Goal: Task Accomplishment & Management: Manage account settings

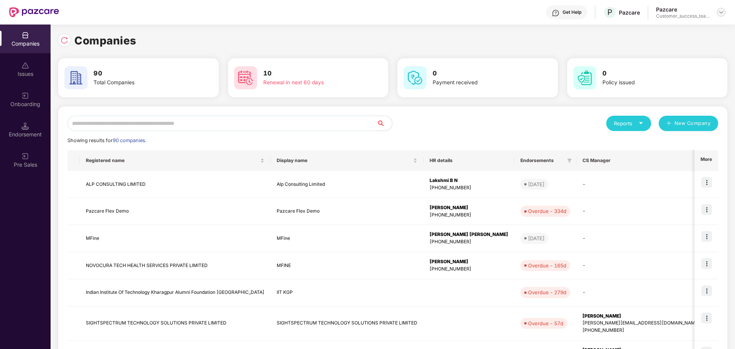
click at [721, 15] on img at bounding box center [721, 12] width 6 height 6
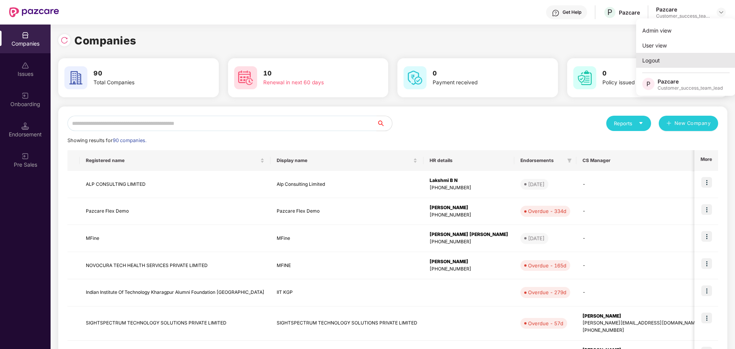
click at [667, 65] on div "Logout" at bounding box center [686, 60] width 100 height 15
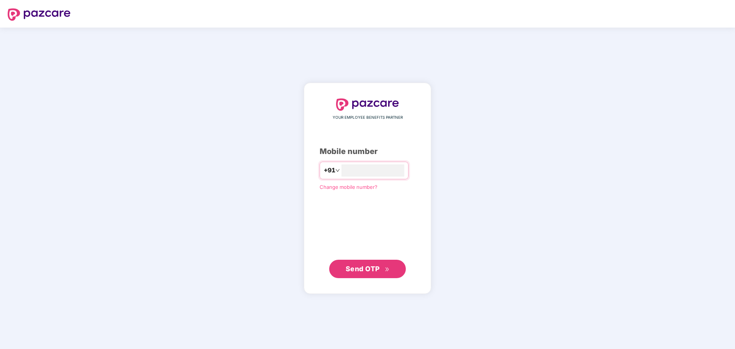
type input "**********"
click at [385, 262] on button "Send OTP" at bounding box center [367, 269] width 77 height 18
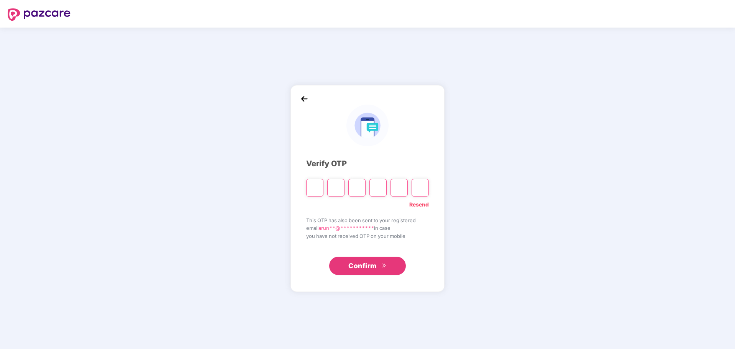
type input "*"
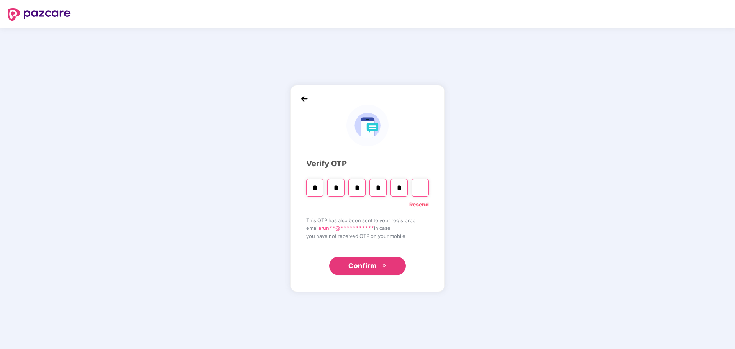
type input "*"
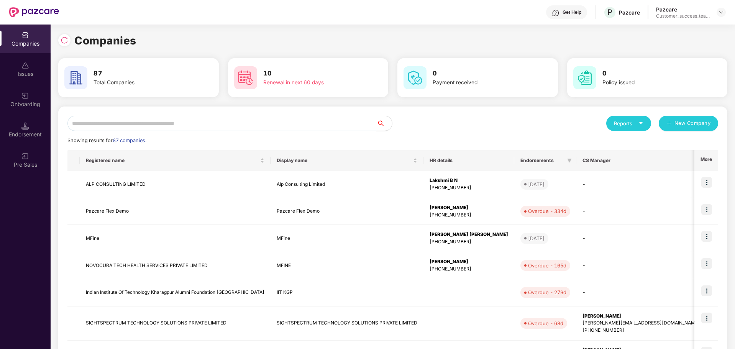
click at [204, 118] on input "text" at bounding box center [221, 123] width 309 height 15
click at [139, 216] on td "Pazcare Flex Demo" at bounding box center [175, 211] width 191 height 27
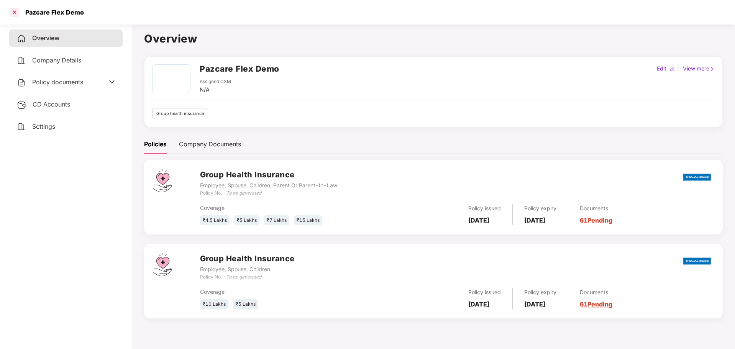
click at [15, 12] on div at bounding box center [14, 12] width 12 height 12
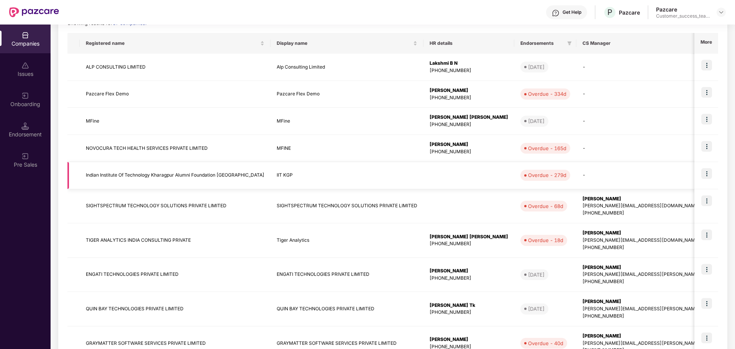
scroll to position [115, 0]
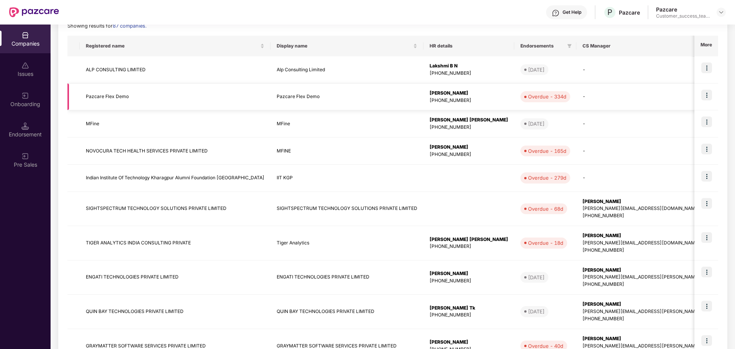
click at [706, 93] on img at bounding box center [706, 95] width 11 height 11
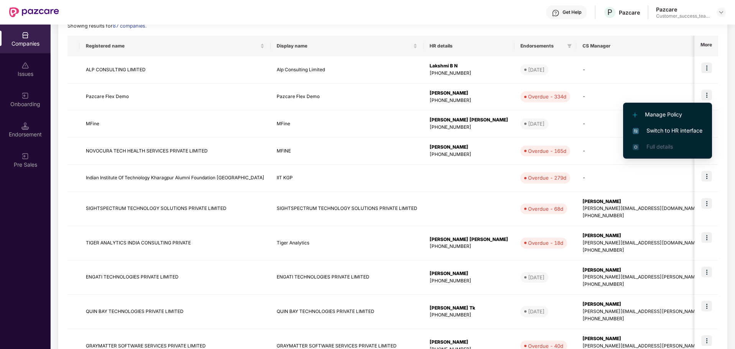
click at [675, 132] on span "Switch to HR interface" at bounding box center [668, 130] width 70 height 8
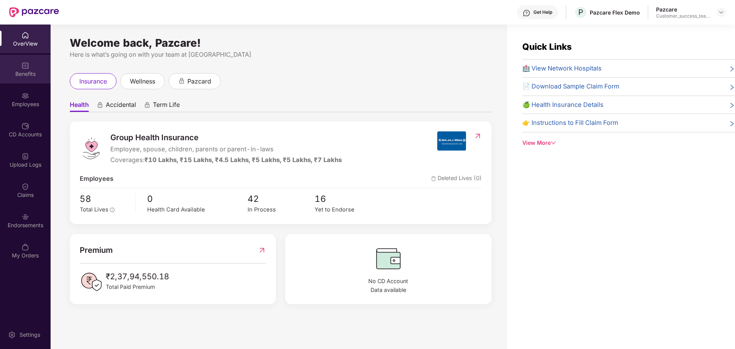
click at [29, 79] on div "Benefits" at bounding box center [25, 69] width 51 height 29
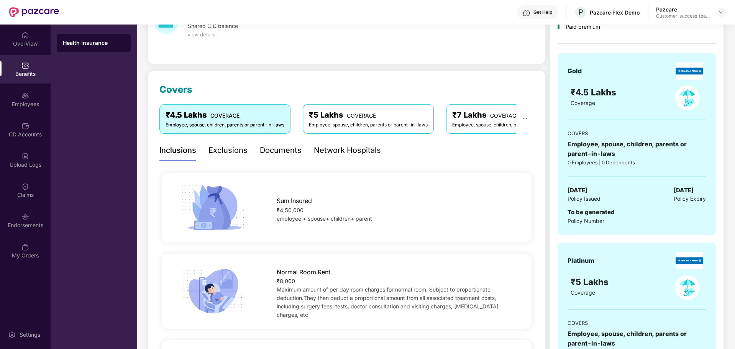
scroll to position [54, 0]
click at [222, 152] on div "Exclusions" at bounding box center [227, 150] width 39 height 12
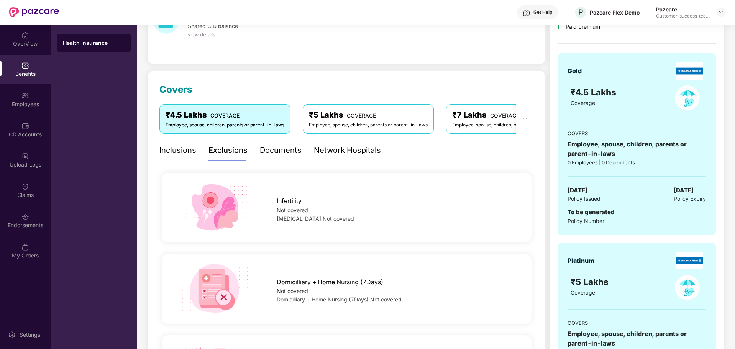
click at [285, 153] on div "Documents" at bounding box center [281, 150] width 42 height 12
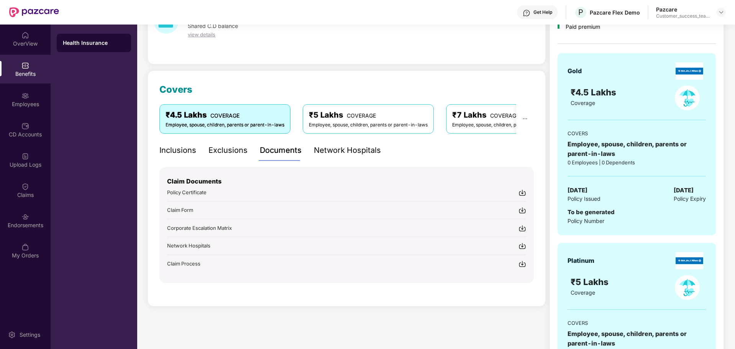
click at [347, 151] on div "Network Hospitals" at bounding box center [347, 150] width 67 height 12
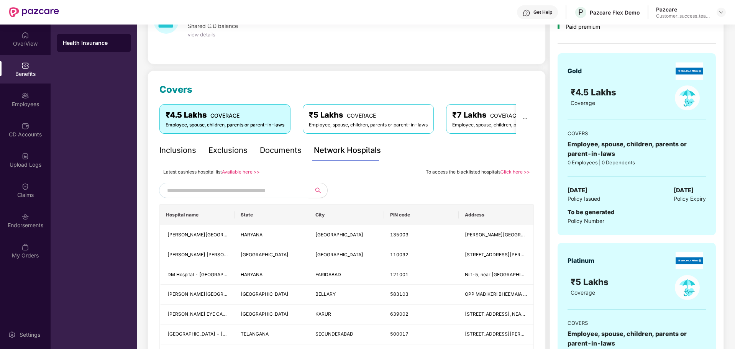
click at [234, 173] on link "Available here >>" at bounding box center [241, 172] width 38 height 6
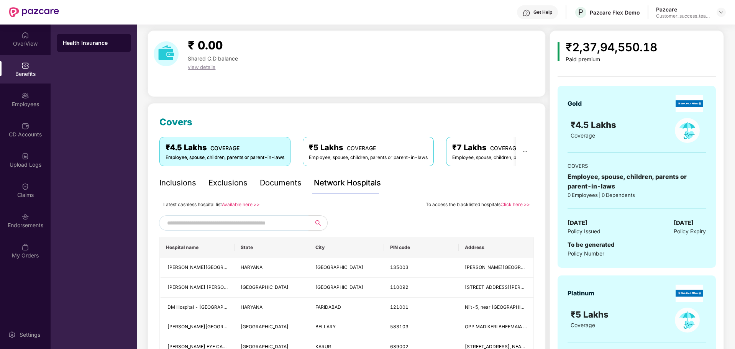
scroll to position [21, 0]
click at [244, 207] on link "Available here >>" at bounding box center [241, 205] width 38 height 6
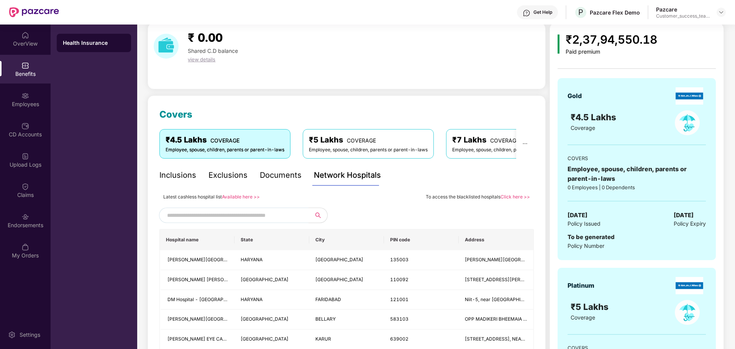
scroll to position [28, 0]
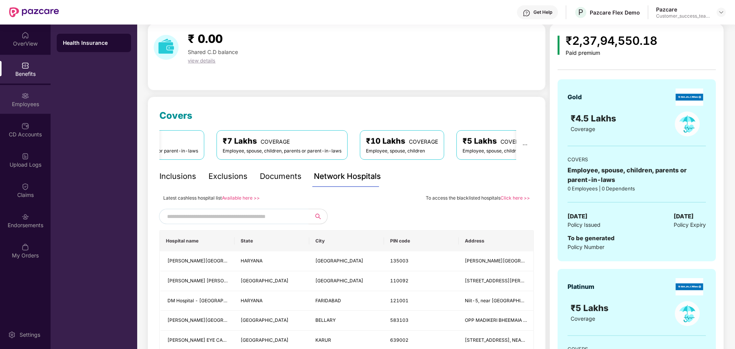
click at [34, 104] on div "Employees" at bounding box center [25, 104] width 51 height 8
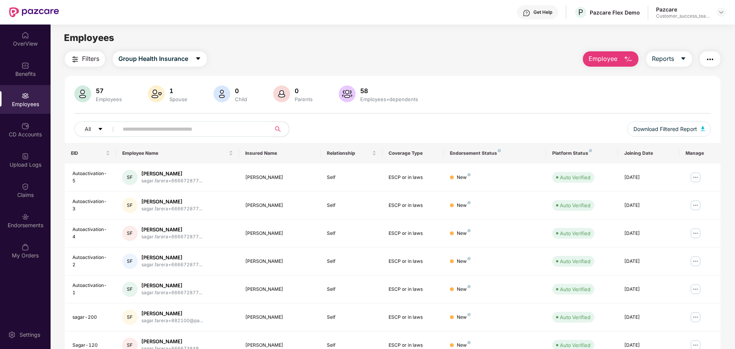
click at [157, 123] on span at bounding box center [191, 128] width 157 height 15
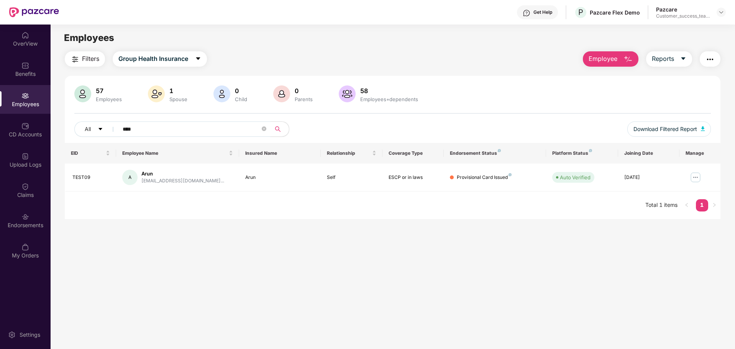
type input "****"
click at [31, 95] on div "Employees" at bounding box center [25, 99] width 51 height 29
click at [175, 136] on div "Click to sort ascending" at bounding box center [177, 135] width 64 height 13
click at [144, 132] on input "****" at bounding box center [192, 128] width 138 height 11
click at [675, 132] on span "Download Filtered Report" at bounding box center [665, 129] width 64 height 8
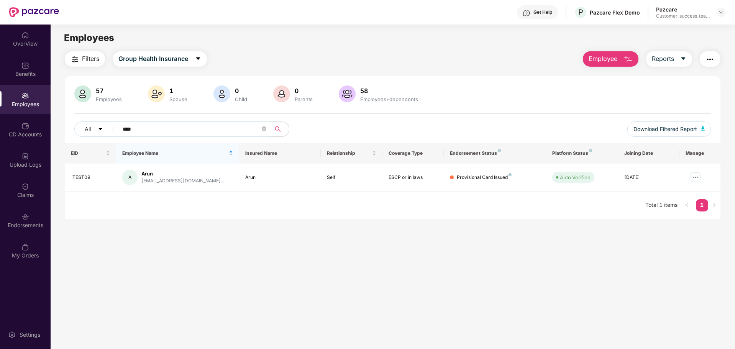
click at [95, 62] on span "Filters" at bounding box center [90, 59] width 17 height 10
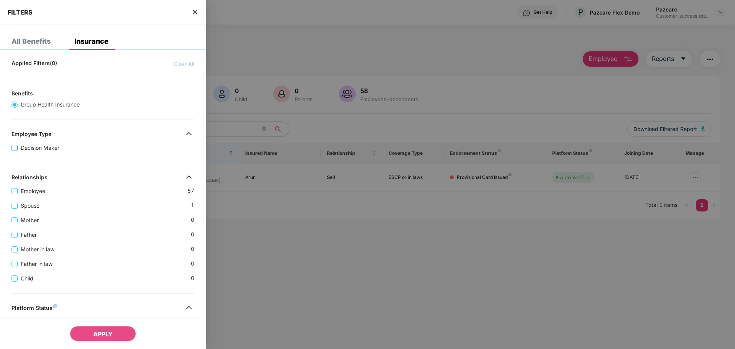
click at [43, 149] on span "Decision Maker" at bounding box center [40, 148] width 45 height 8
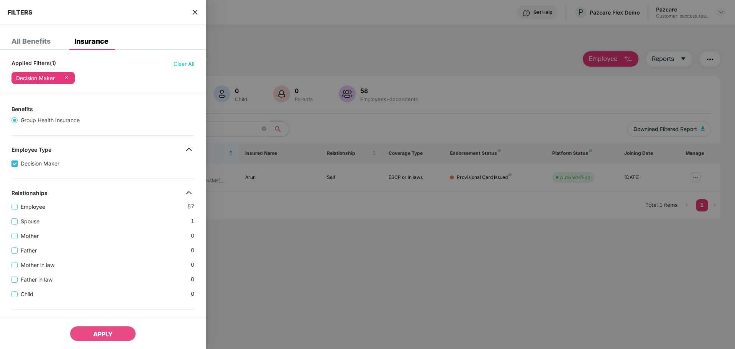
click at [51, 166] on span "Decision Maker" at bounding box center [40, 163] width 45 height 8
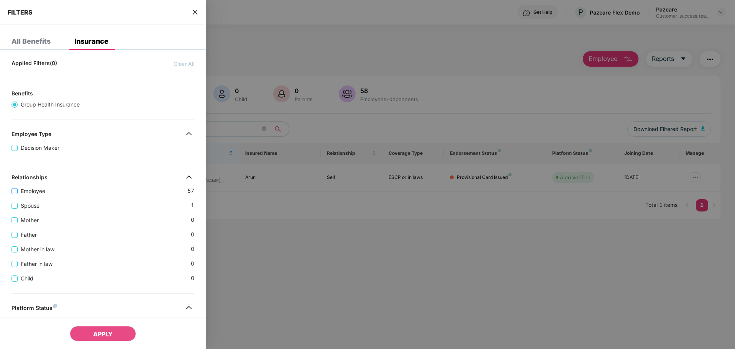
click at [40, 190] on span "Employee" at bounding box center [33, 191] width 31 height 8
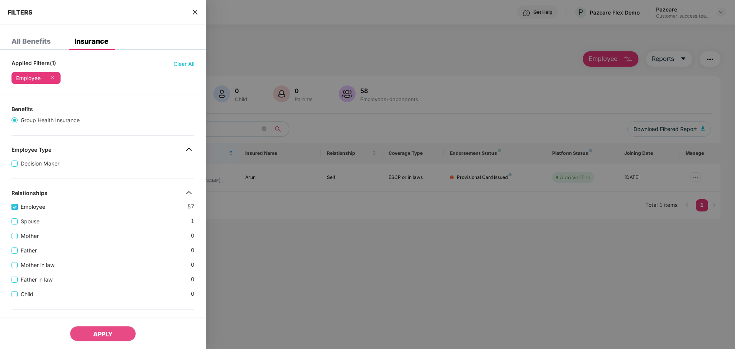
click at [34, 207] on span "Employee" at bounding box center [33, 207] width 31 height 8
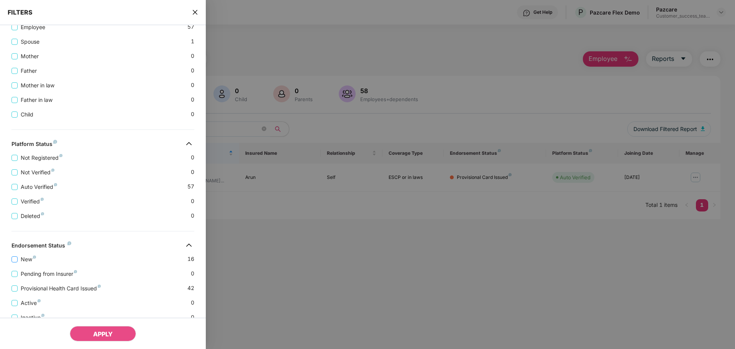
scroll to position [194, 0]
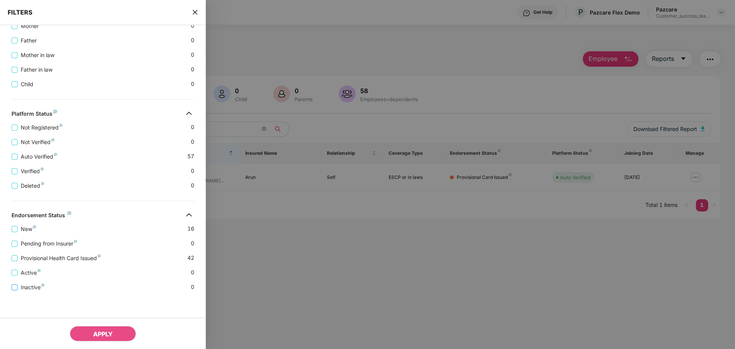
click at [37, 290] on span "Inactive" at bounding box center [33, 287] width 30 height 8
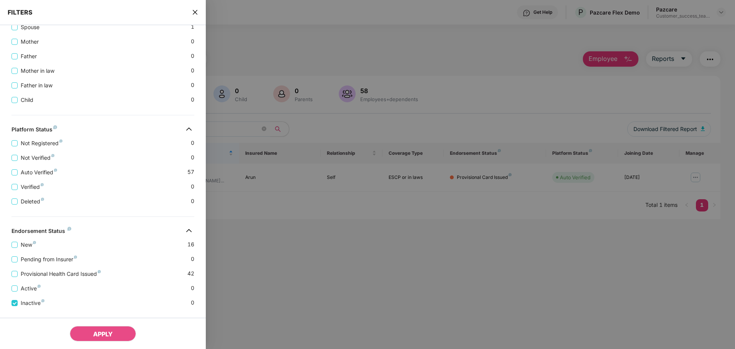
scroll to position [210, 0]
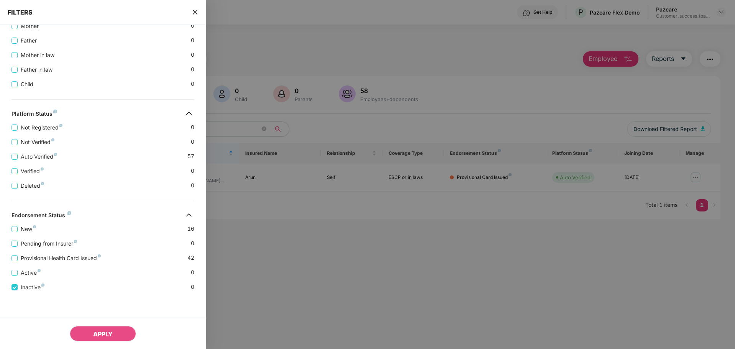
click at [195, 12] on icon "close" at bounding box center [195, 12] width 5 height 5
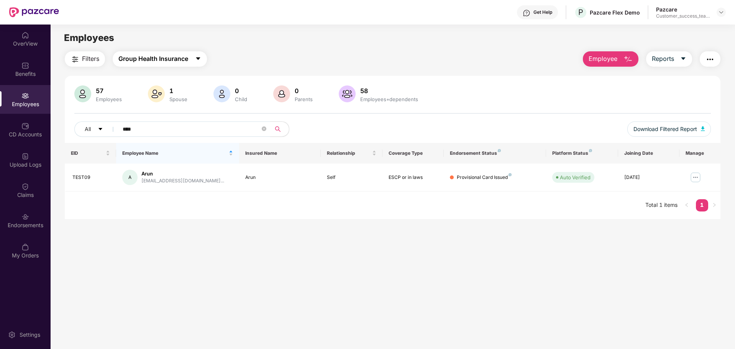
click at [181, 61] on span "Group Health Insurance" at bounding box center [153, 59] width 70 height 10
click at [174, 220] on main "Employees Filters Group Health Insurance Employee Reports 57 Employees 1 Spouse…" at bounding box center [393, 199] width 684 height 349
click at [38, 136] on div "CD Accounts" at bounding box center [25, 135] width 51 height 8
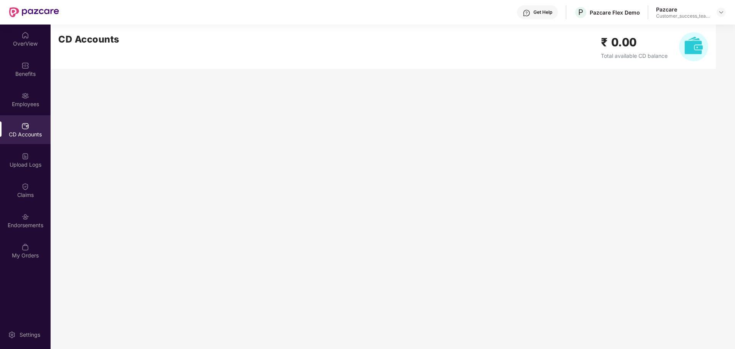
click at [23, 139] on div "CD Accounts" at bounding box center [25, 129] width 51 height 29
click at [48, 160] on div "Upload Logs" at bounding box center [25, 160] width 51 height 29
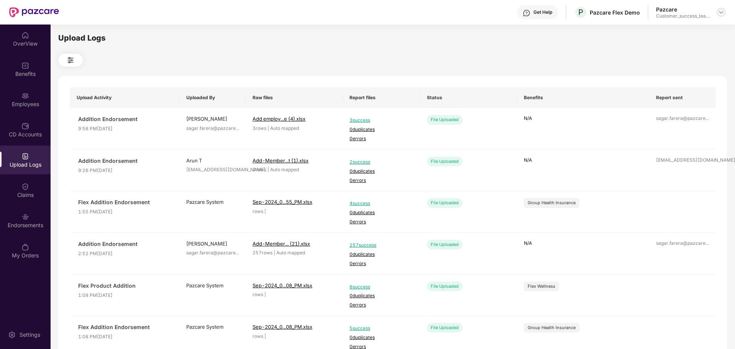
click at [723, 16] on div at bounding box center [720, 12] width 9 height 9
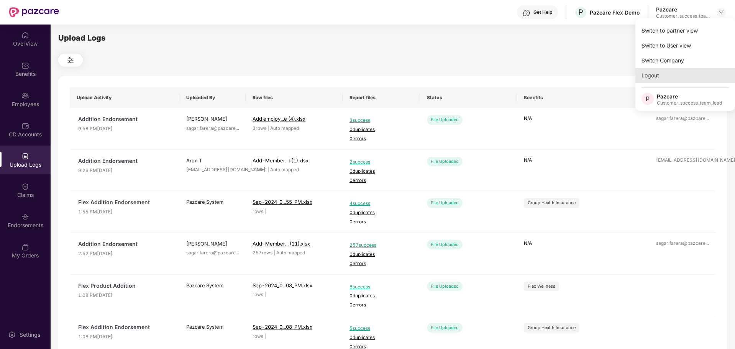
click at [668, 78] on div "Logout" at bounding box center [685, 75] width 100 height 15
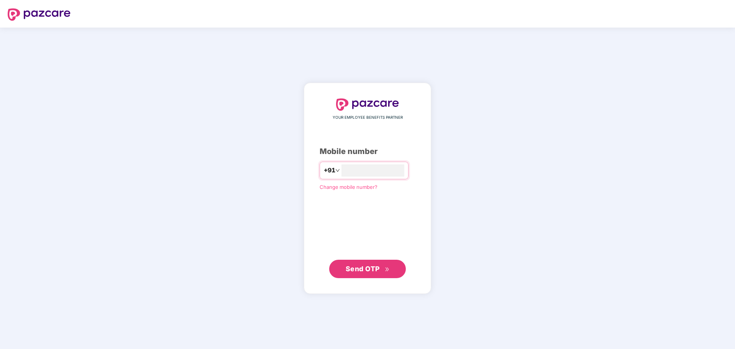
type input "**********"
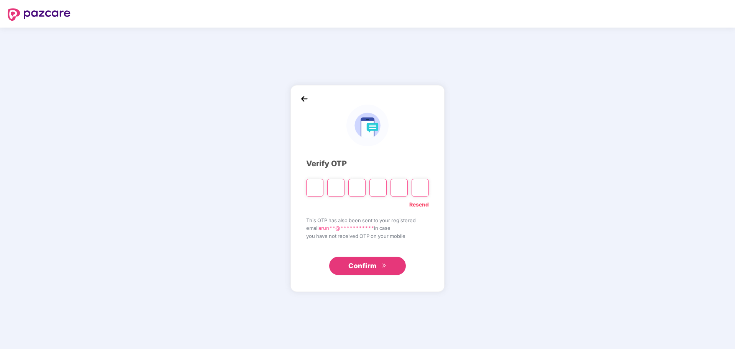
type input "*"
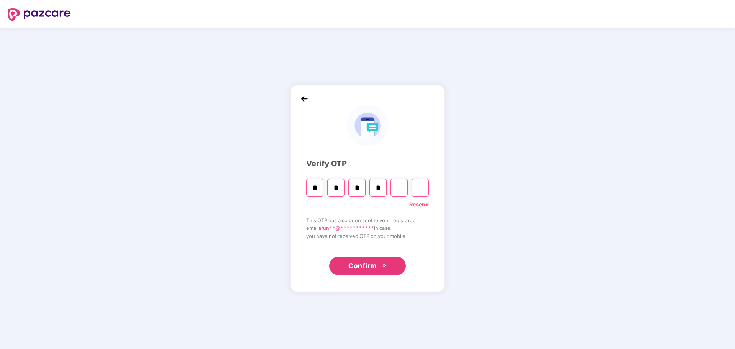
type input "*"
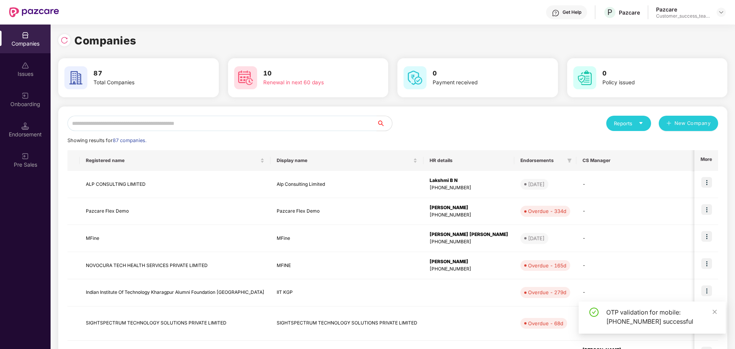
click at [254, 123] on input "text" at bounding box center [221, 123] width 309 height 15
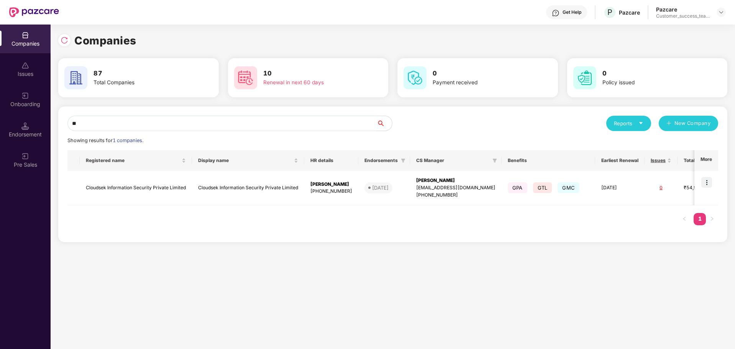
type input "*"
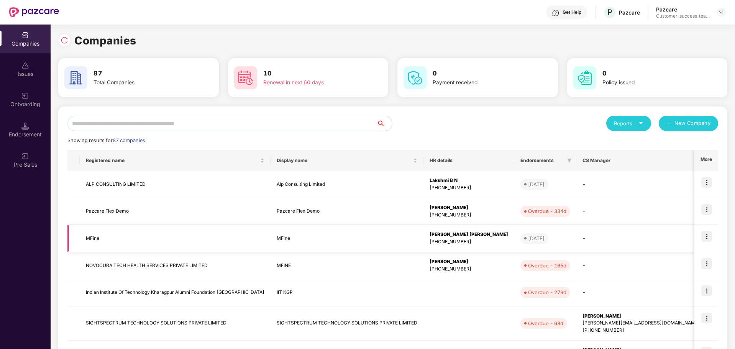
scroll to position [172, 0]
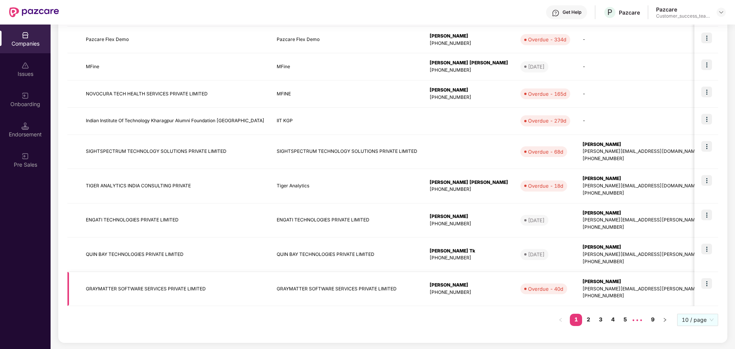
click at [715, 284] on td at bounding box center [706, 289] width 24 height 34
click at [707, 285] on img at bounding box center [706, 283] width 11 height 11
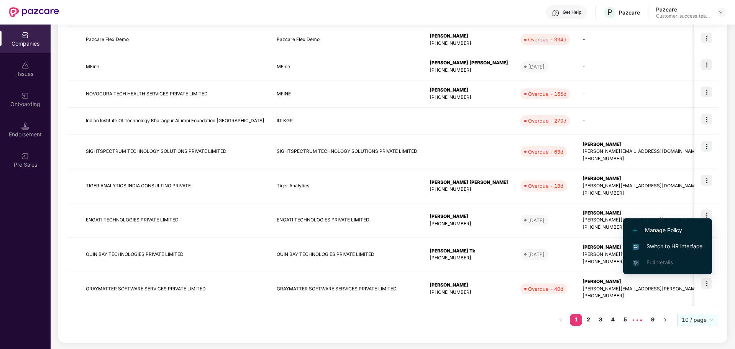
click at [675, 249] on span "Switch to HR interface" at bounding box center [668, 246] width 70 height 8
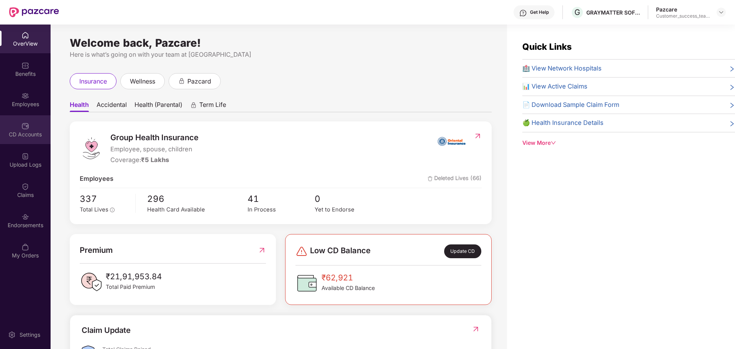
click at [35, 136] on div "CD Accounts" at bounding box center [25, 135] width 51 height 8
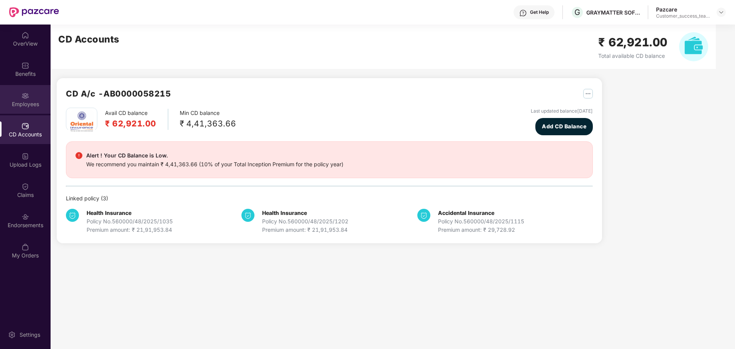
click at [25, 98] on img at bounding box center [25, 96] width 8 height 8
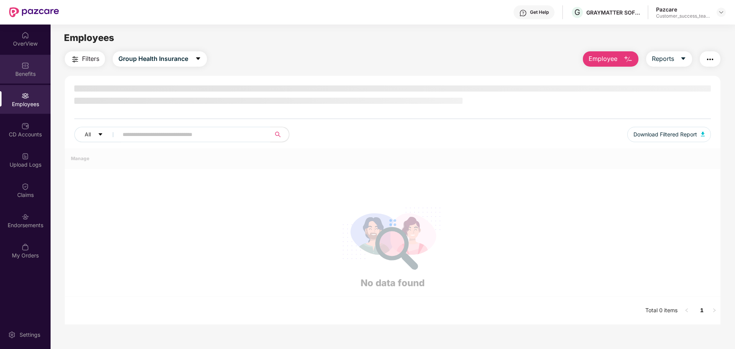
click at [25, 71] on div "Benefits" at bounding box center [25, 74] width 51 height 8
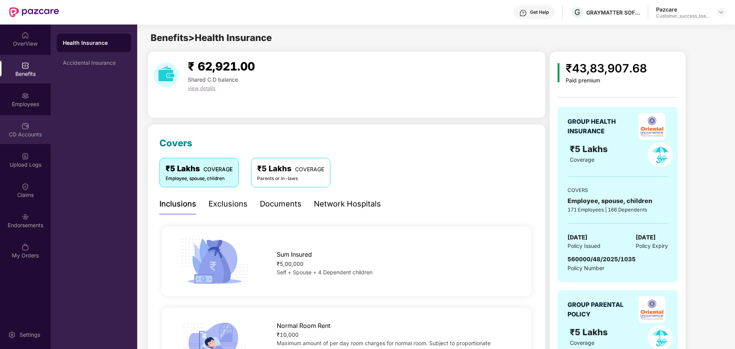
click at [24, 135] on div "CD Accounts" at bounding box center [25, 135] width 51 height 8
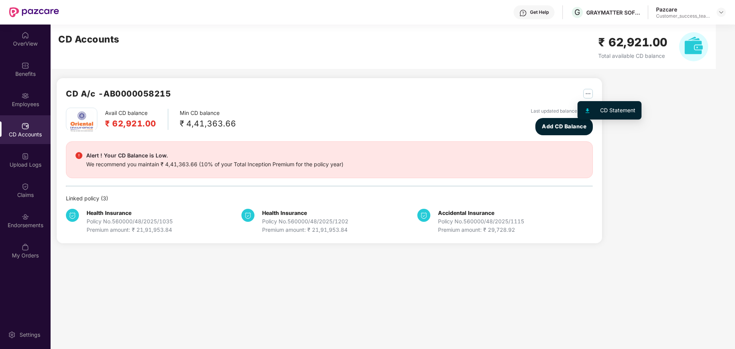
click at [608, 113] on div "CD Statement" at bounding box center [617, 110] width 35 height 8
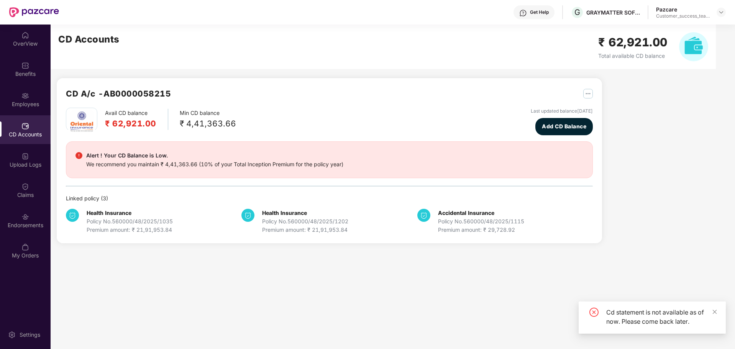
click at [608, 113] on div "CD A/c - AB0000058215 Avail CD balance ₹ 62,921.00 Min CD balance ₹ 4,41,363.66…" at bounding box center [382, 139] width 662 height 228
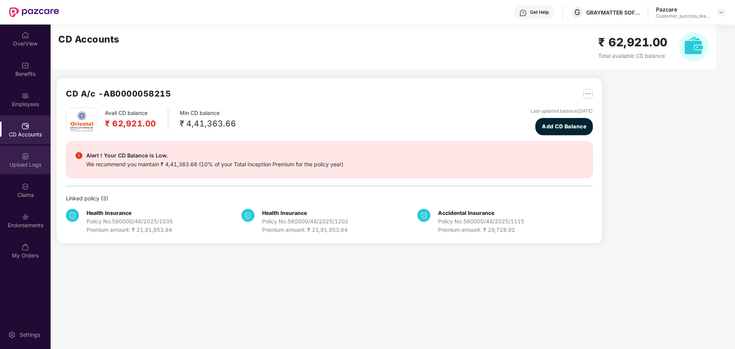
click at [16, 163] on div "Upload Logs" at bounding box center [25, 165] width 51 height 8
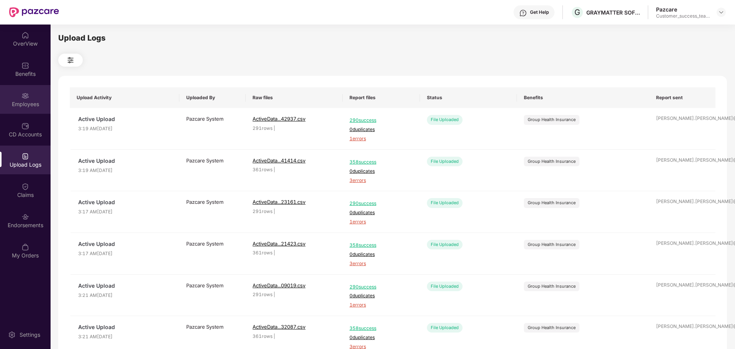
click at [24, 107] on div "Employees" at bounding box center [25, 104] width 51 height 8
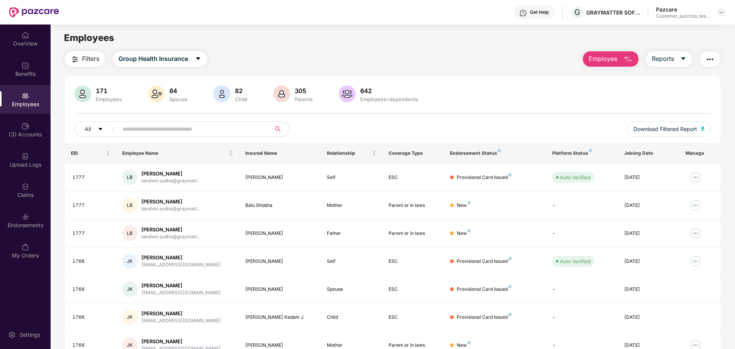
click at [605, 63] on span "Employee" at bounding box center [602, 59] width 29 height 10
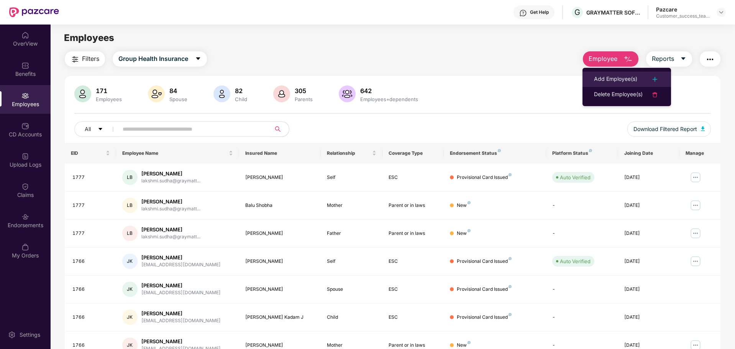
click at [611, 80] on div "Add Employee(s)" at bounding box center [615, 79] width 43 height 9
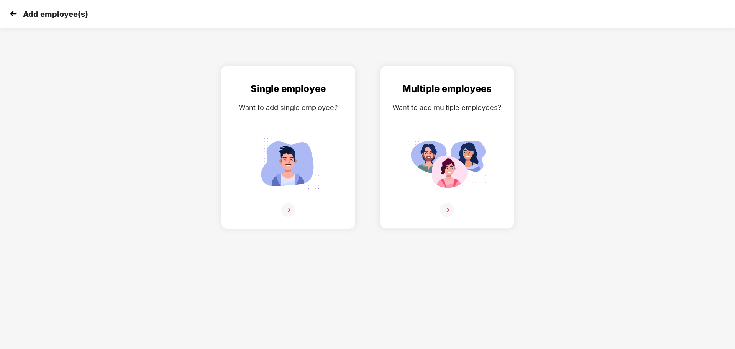
click at [288, 212] on img at bounding box center [288, 210] width 14 height 14
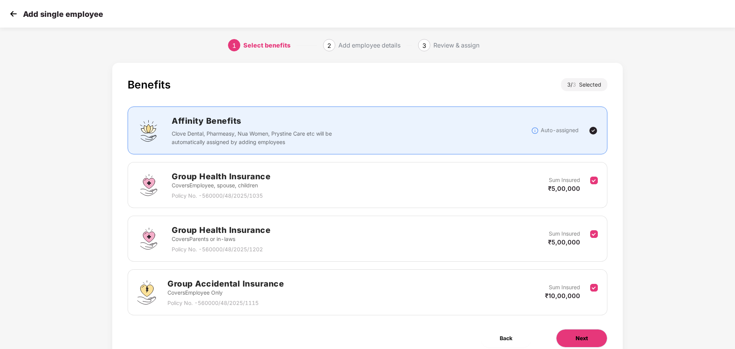
click at [581, 337] on span "Next" at bounding box center [581, 338] width 12 height 8
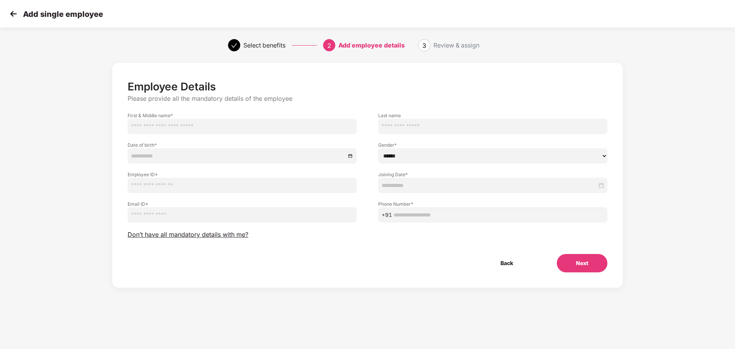
click at [203, 128] on input "text" at bounding box center [242, 126] width 229 height 15
click at [571, 260] on button "Next" at bounding box center [582, 263] width 51 height 18
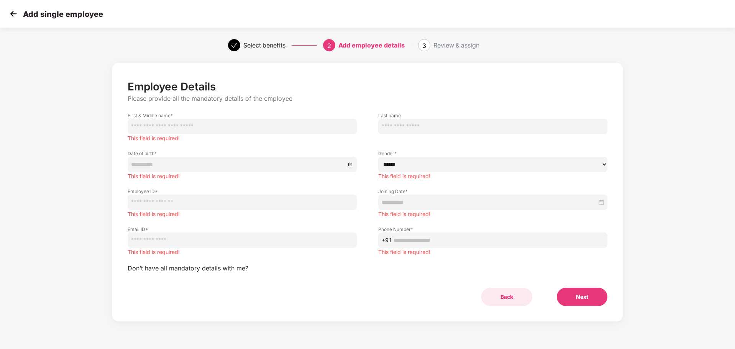
click at [506, 298] on button "Back" at bounding box center [506, 297] width 51 height 18
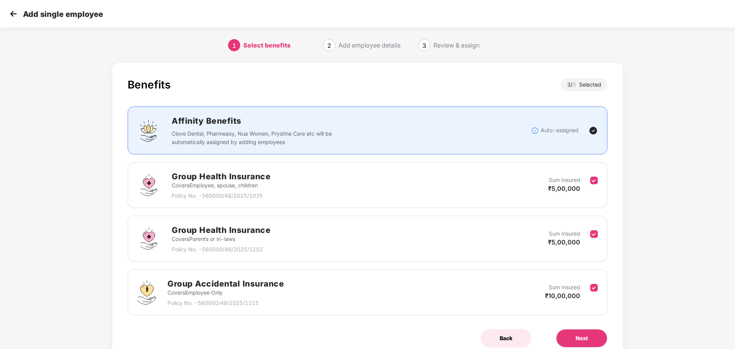
click at [513, 340] on button "Back" at bounding box center [505, 338] width 51 height 18
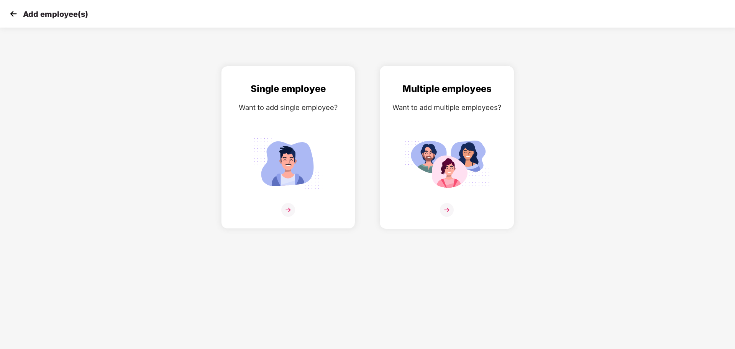
click at [444, 206] on img at bounding box center [447, 210] width 14 height 14
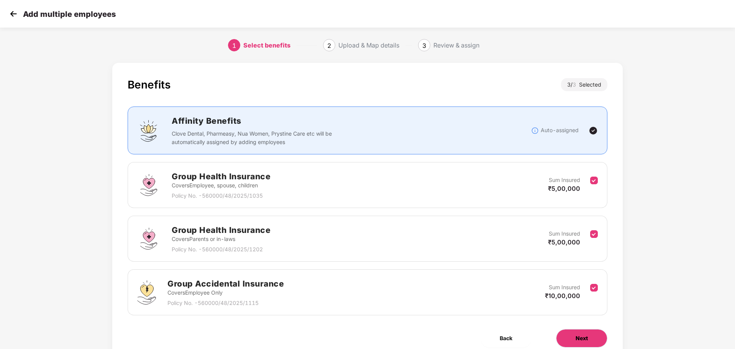
click at [582, 337] on span "Next" at bounding box center [581, 338] width 12 height 8
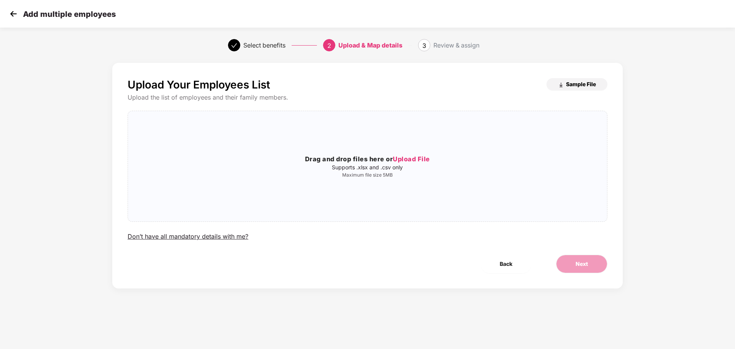
click at [585, 87] on span "Sample File" at bounding box center [581, 83] width 30 height 7
click at [171, 235] on div "Don’t have all mandatory details with me?" at bounding box center [188, 237] width 121 height 8
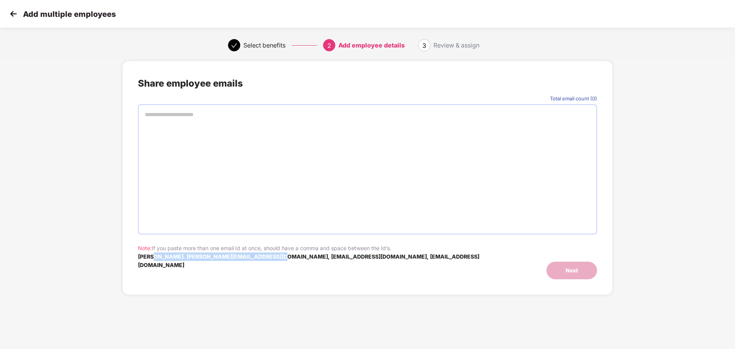
drag, startPoint x: 148, startPoint y: 255, endPoint x: 278, endPoint y: 259, distance: 129.5
click at [278, 259] on b "e.g. karan@work.com, aman@work.com, rohit@work.com" at bounding box center [308, 260] width 341 height 15
click at [7, 13] on div "Add multiple employees" at bounding box center [367, 14] width 735 height 28
click at [12, 14] on img at bounding box center [13, 13] width 11 height 11
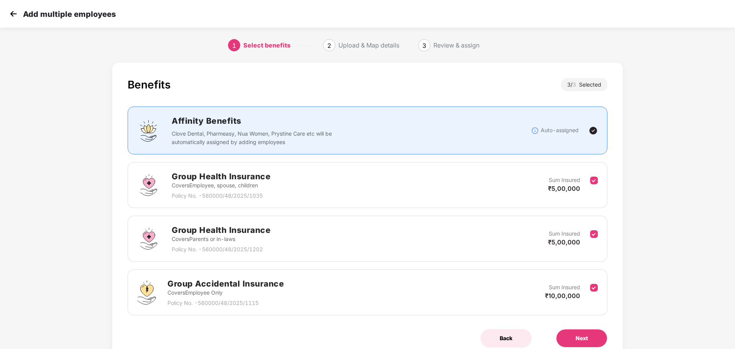
click at [502, 341] on span "Back" at bounding box center [506, 338] width 13 height 8
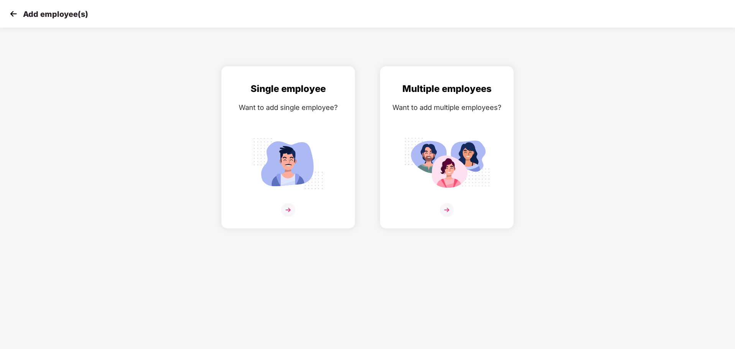
click at [15, 15] on img at bounding box center [13, 13] width 11 height 11
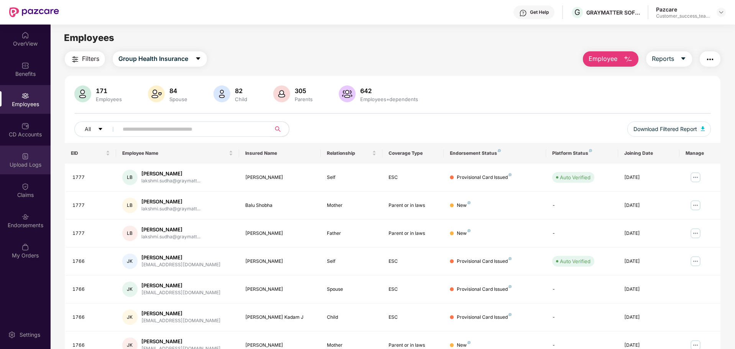
click at [28, 166] on div "Upload Logs" at bounding box center [25, 165] width 51 height 8
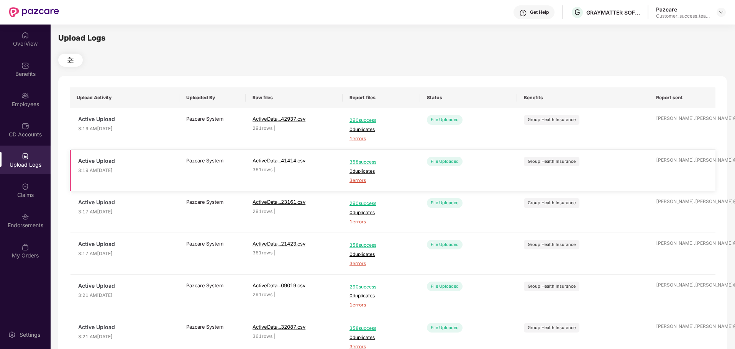
click at [353, 180] on span "3 errors" at bounding box center [381, 180] width 64 height 7
click at [40, 97] on div "Employees" at bounding box center [25, 99] width 51 height 29
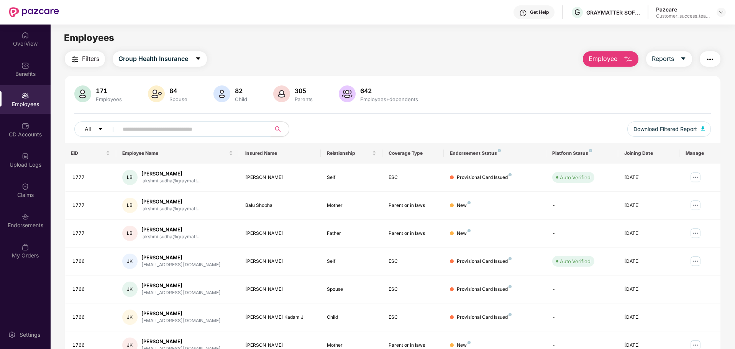
click at [157, 127] on input "text" at bounding box center [192, 128] width 138 height 11
paste input "****"
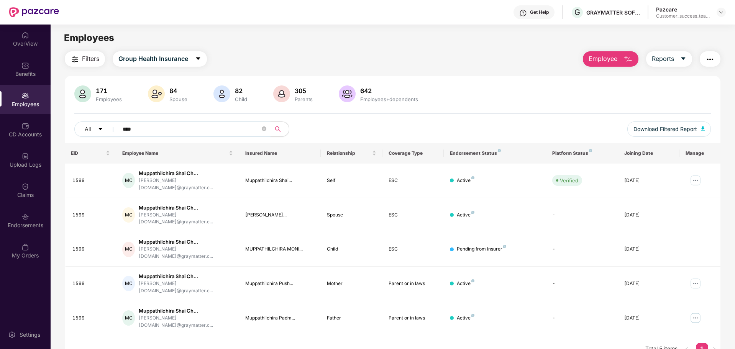
type input "****"
click at [31, 170] on div "Upload Logs" at bounding box center [25, 160] width 51 height 29
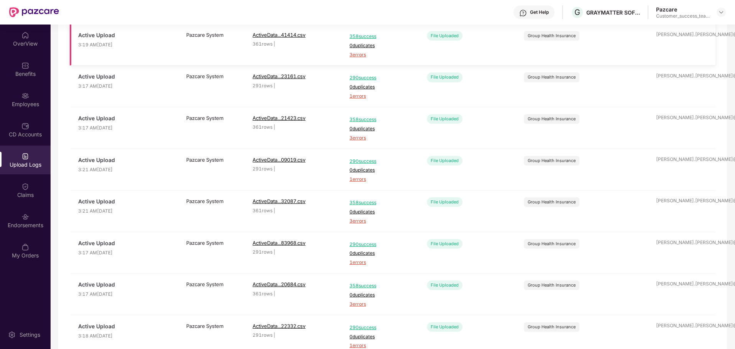
scroll to position [207, 0]
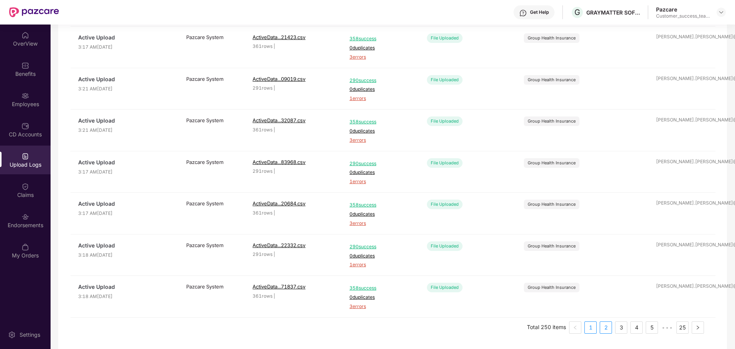
click at [607, 323] on link "2" at bounding box center [605, 327] width 11 height 11
click at [615, 330] on li "3" at bounding box center [621, 327] width 12 height 12
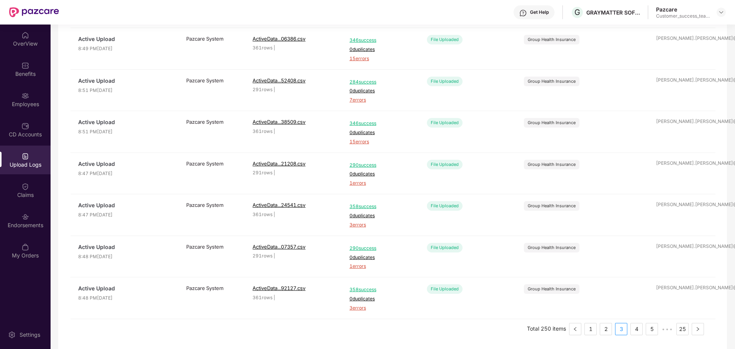
scroll to position [206, 0]
click at [641, 329] on link "4" at bounding box center [636, 327] width 11 height 11
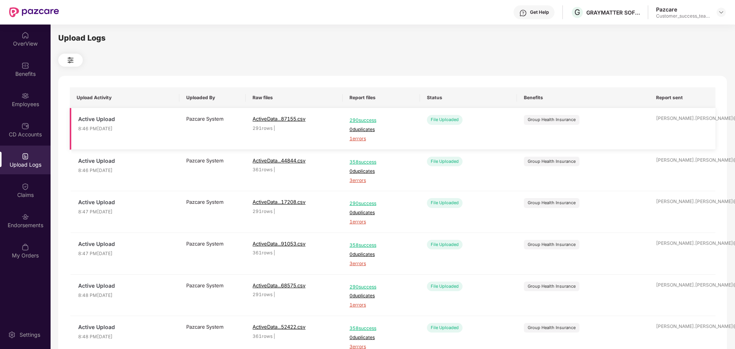
scroll to position [207, 0]
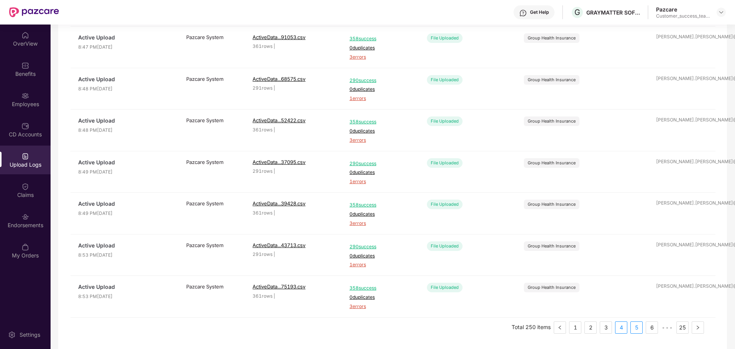
click at [635, 330] on link "5" at bounding box center [636, 327] width 11 height 11
click at [636, 331] on link "6" at bounding box center [636, 327] width 11 height 11
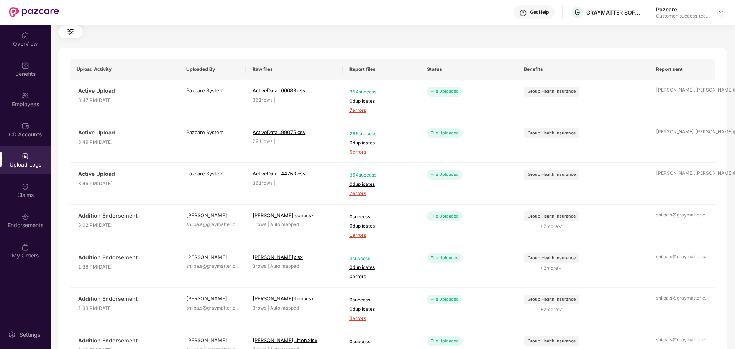
scroll to position [29, 0]
click at [360, 236] on span "1 errors" at bounding box center [381, 234] width 64 height 7
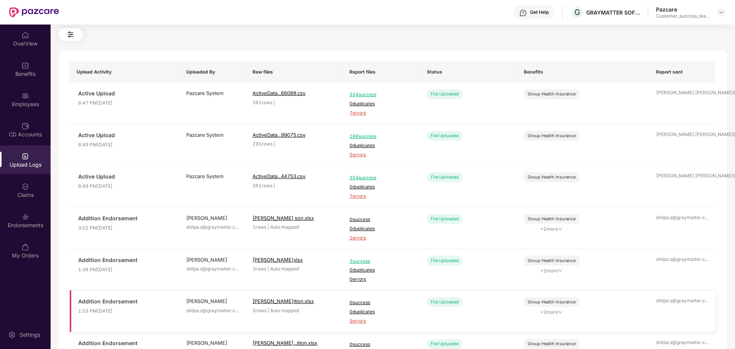
scroll to position [26, 0]
click at [355, 97] on span "354 success" at bounding box center [381, 94] width 64 height 7
click at [360, 114] on span "7 errors" at bounding box center [381, 112] width 64 height 7
click at [23, 203] on div "Claims" at bounding box center [25, 190] width 51 height 29
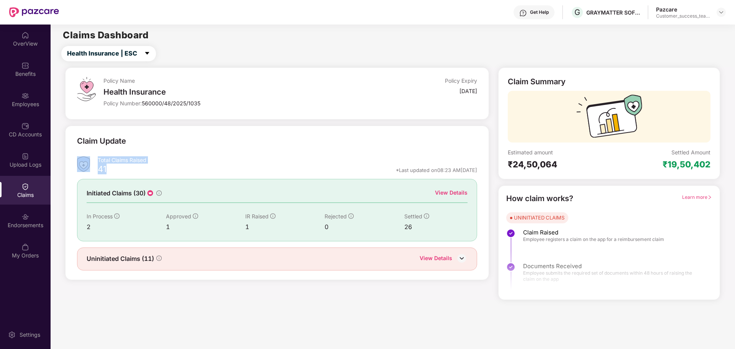
drag, startPoint x: 113, startPoint y: 169, endPoint x: 89, endPoint y: 170, distance: 24.2
click at [89, 170] on div "Total Claims Raised 41 *Last updated on 08:23 AM, 15 Sep 2025" at bounding box center [277, 166] width 400 height 20
drag, startPoint x: 89, startPoint y: 225, endPoint x: 104, endPoint y: 229, distance: 16.3
click at [104, 229] on div "2" at bounding box center [126, 227] width 79 height 10
drag, startPoint x: 168, startPoint y: 225, endPoint x: 205, endPoint y: 224, distance: 37.2
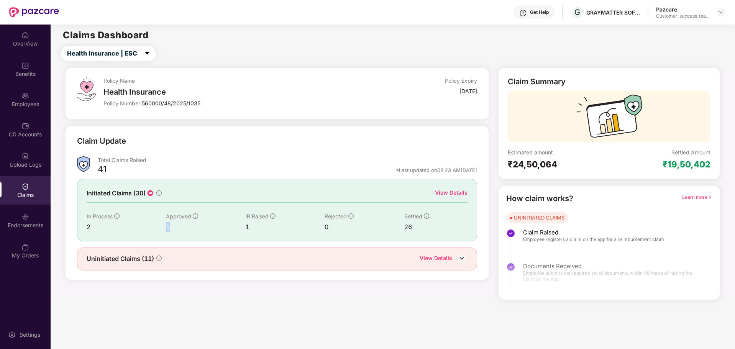
click at [205, 224] on div "1" at bounding box center [205, 227] width 79 height 10
drag, startPoint x: 403, startPoint y: 228, endPoint x: 426, endPoint y: 228, distance: 23.8
click at [426, 228] on div "In Process 2 Approved 1 IR Raised 1 Rejected 0 Settled 26" at bounding box center [277, 222] width 381 height 20
click at [453, 195] on div "View Details" at bounding box center [451, 192] width 33 height 8
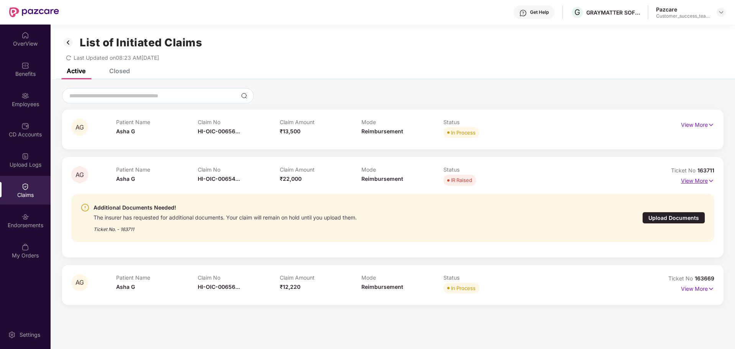
click at [693, 182] on p "View More" at bounding box center [697, 180] width 33 height 10
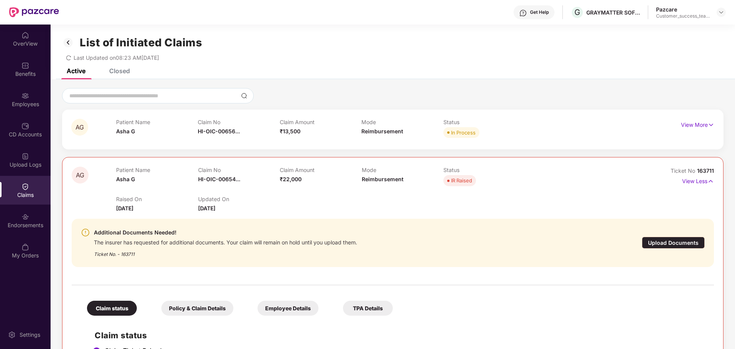
scroll to position [39, 0]
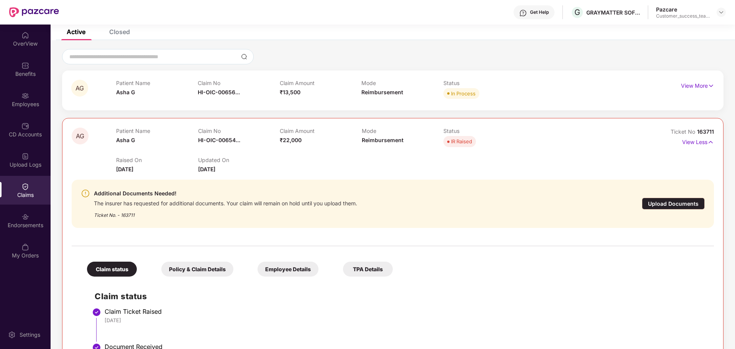
click at [567, 87] on div "Patient Name Asha G Claim No HI-OIC-00656... Claim Amount ₹13,500 Mode Reimburs…" at bounding box center [361, 90] width 491 height 21
click at [685, 85] on p "View More" at bounding box center [697, 85] width 33 height 10
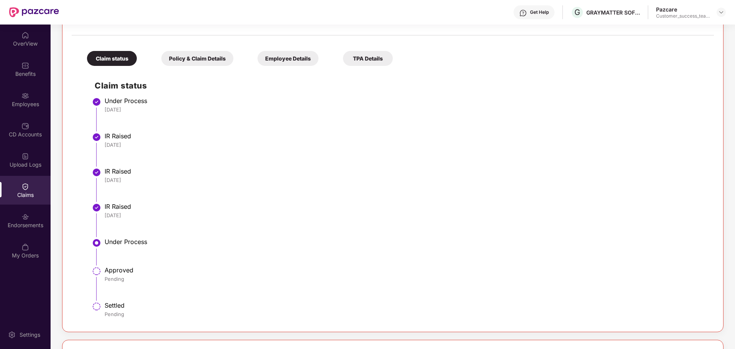
scroll to position [141, 0]
drag, startPoint x: 105, startPoint y: 147, endPoint x: 120, endPoint y: 148, distance: 14.9
click at [120, 148] on div "25 Aug 2025" at bounding box center [406, 145] width 602 height 7
drag, startPoint x: 107, startPoint y: 182, endPoint x: 120, endPoint y: 182, distance: 13.4
click at [120, 182] on div "02 Sep 2025" at bounding box center [406, 180] width 602 height 7
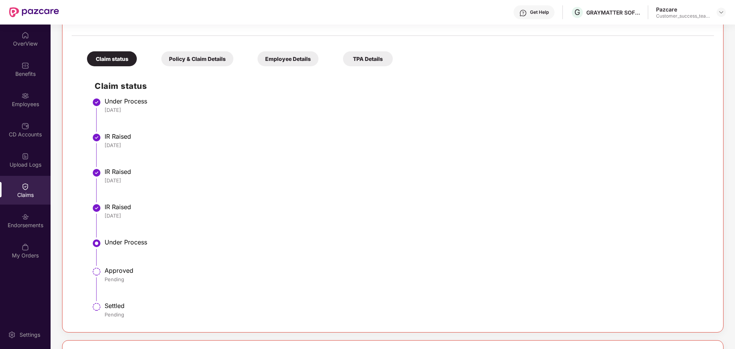
click at [118, 212] on div "03 Sep 2025" at bounding box center [406, 215] width 602 height 7
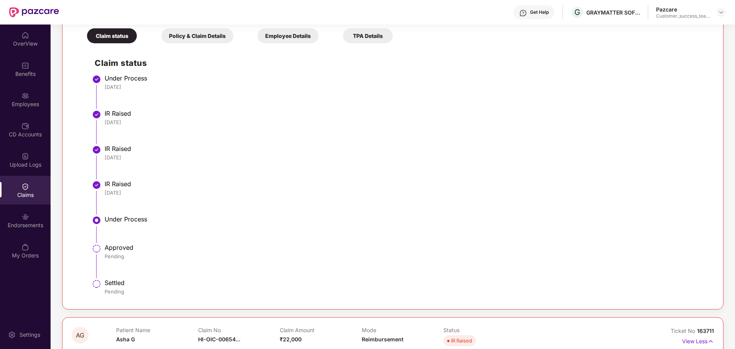
scroll to position [0, 0]
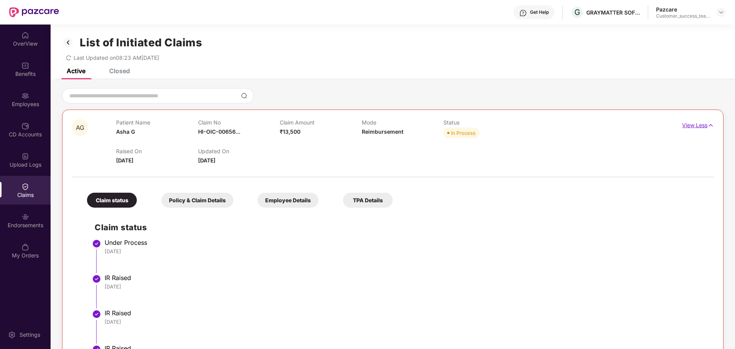
click at [688, 123] on p "View Less" at bounding box center [698, 124] width 32 height 10
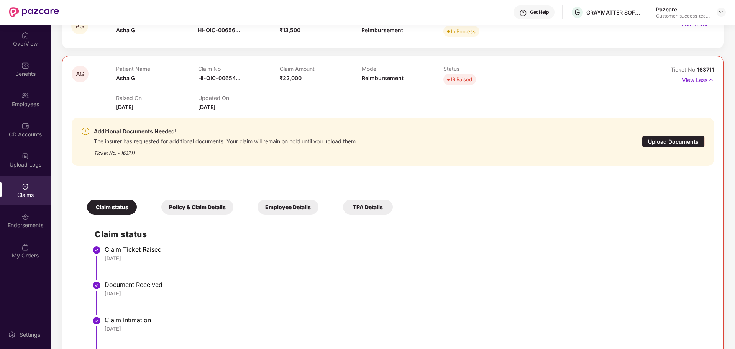
scroll to position [72, 0]
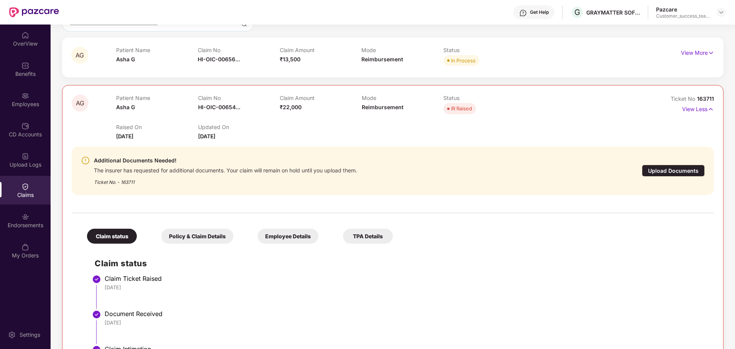
click at [157, 57] on div "Patient Name Asha G" at bounding box center [157, 57] width 82 height 21
click at [188, 69] on div "AG Patient Name Asha G Claim No HI-OIC-00656... Claim Amount ₹13,500 Mode Reimb…" at bounding box center [392, 58] width 661 height 40
click at [686, 50] on p "View More" at bounding box center [697, 52] width 33 height 10
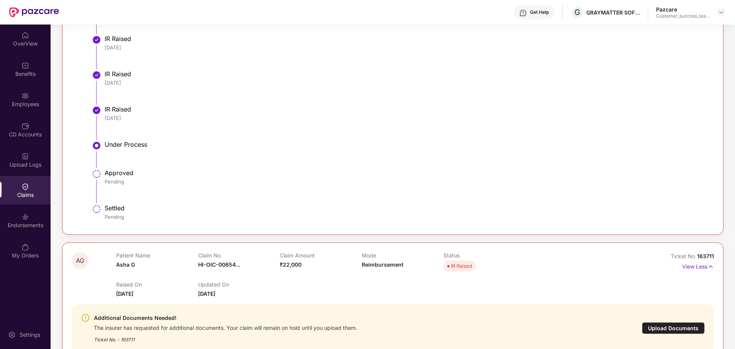
scroll to position [272, 0]
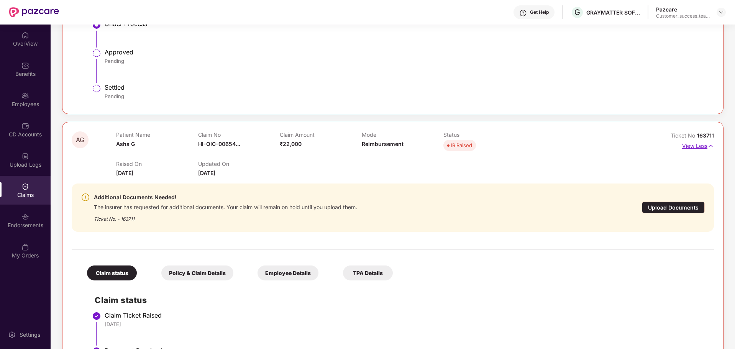
click at [683, 144] on p "View Less" at bounding box center [698, 145] width 32 height 10
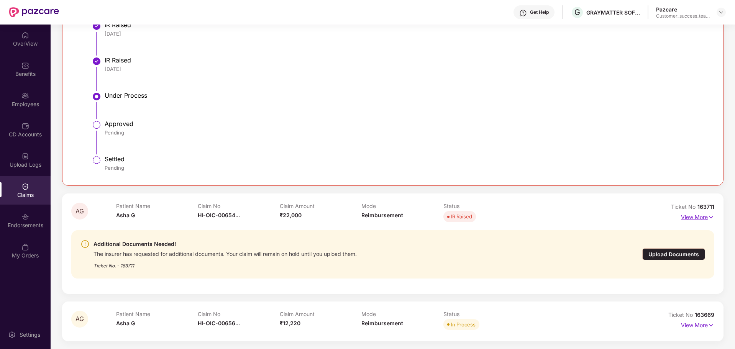
scroll to position [288, 0]
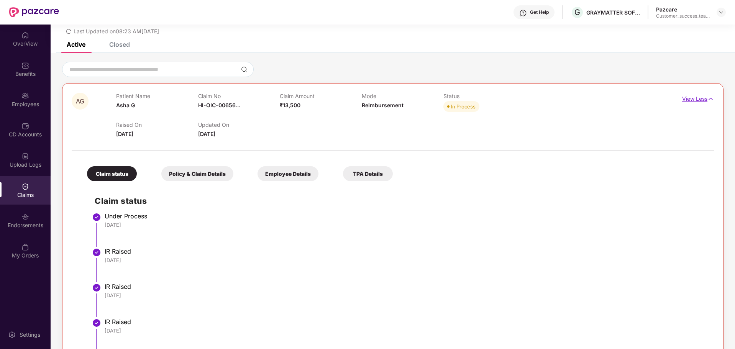
click at [697, 102] on p "View Less" at bounding box center [698, 98] width 32 height 10
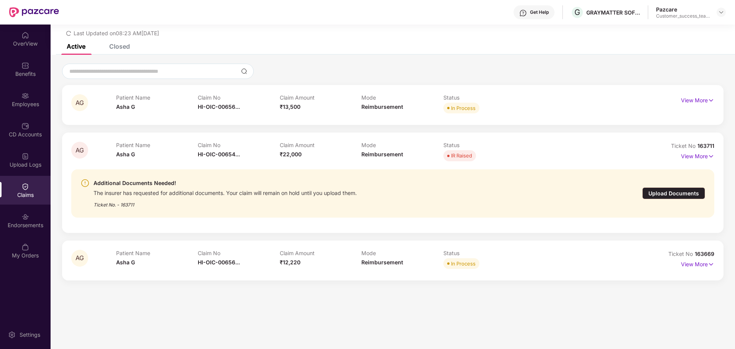
click at [241, 118] on div "AG Patient Name Asha G Claim No HI-OIC-00656... Claim Amount ₹13,500 Mode Reimb…" at bounding box center [392, 105] width 661 height 40
click at [116, 45] on div "Closed" at bounding box center [119, 47] width 21 height 8
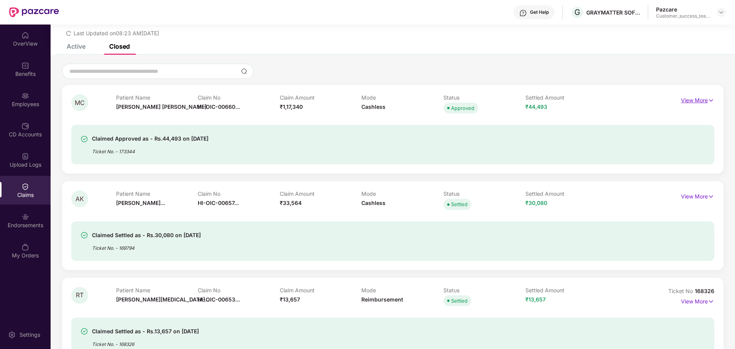
click at [700, 100] on p "View More" at bounding box center [697, 99] width 33 height 10
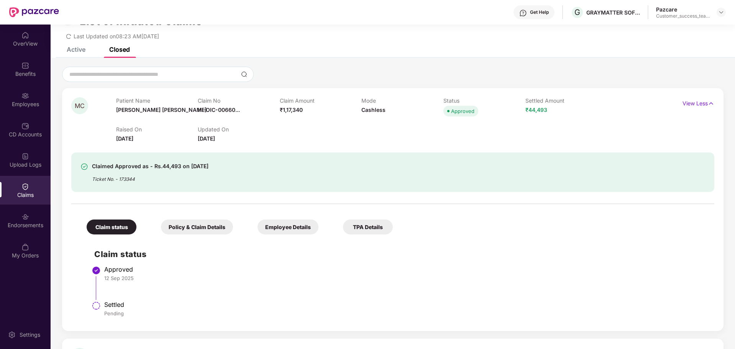
scroll to position [20, 0]
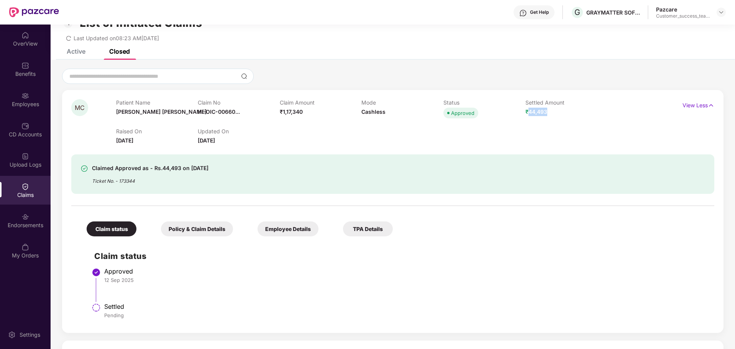
drag, startPoint x: 528, startPoint y: 115, endPoint x: 546, endPoint y: 115, distance: 18.0
click at [546, 115] on span "₹44,493" at bounding box center [536, 111] width 22 height 7
drag, startPoint x: 282, startPoint y: 111, endPoint x: 311, endPoint y: 113, distance: 28.8
click at [311, 113] on div "Claim Amount ₹1,17,340" at bounding box center [321, 109] width 82 height 21
drag, startPoint x: 528, startPoint y: 113, endPoint x: 546, endPoint y: 113, distance: 18.4
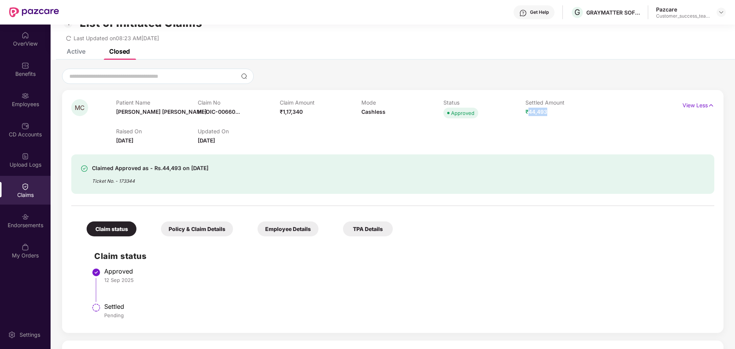
click at [546, 113] on span "₹44,493" at bounding box center [536, 111] width 22 height 7
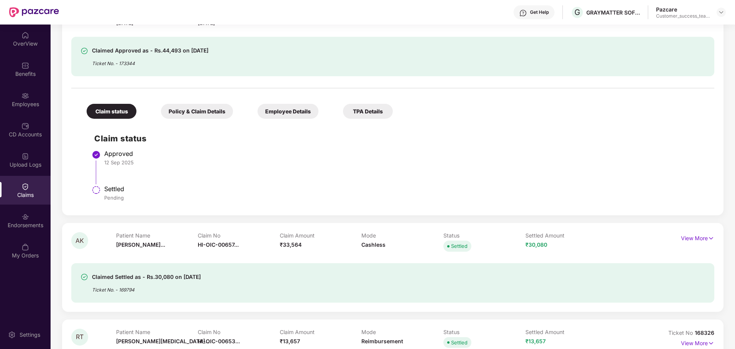
scroll to position [21, 0]
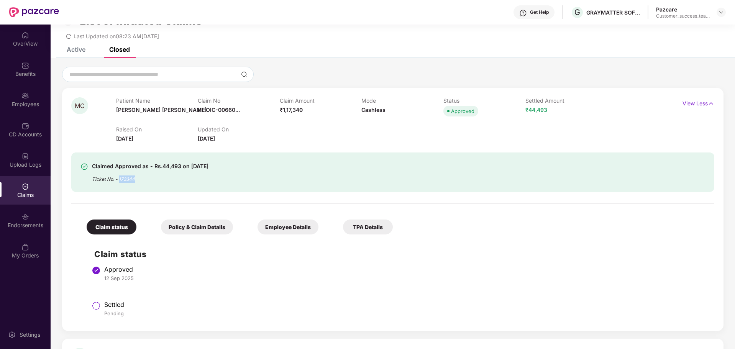
drag, startPoint x: 119, startPoint y: 180, endPoint x: 142, endPoint y: 179, distance: 22.7
click at [142, 179] on div "Ticket No. - 173344" at bounding box center [150, 177] width 116 height 12
drag, startPoint x: 200, startPoint y: 126, endPoint x: 263, endPoint y: 126, distance: 62.8
click at [263, 126] on div "HI-OIC-006600009(0)" at bounding box center [230, 126] width 66 height 13
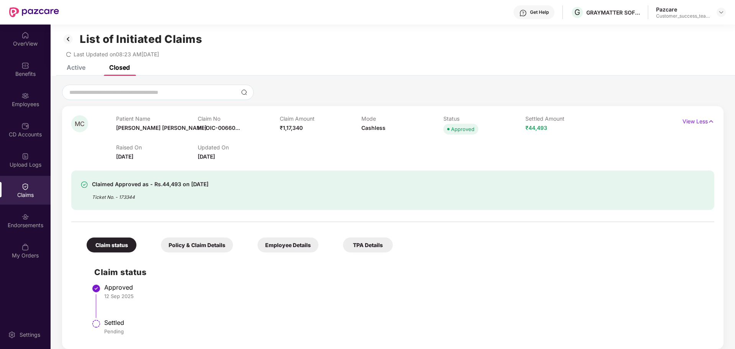
scroll to position [3, 0]
click at [31, 227] on div "Endorsements" at bounding box center [25, 225] width 51 height 8
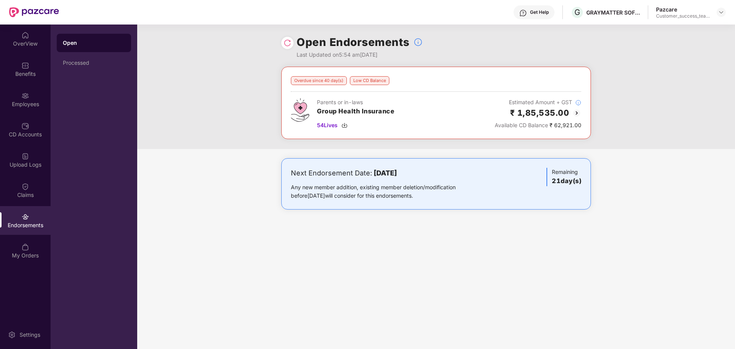
drag, startPoint x: 374, startPoint y: 172, endPoint x: 417, endPoint y: 176, distance: 43.9
click at [397, 176] on b "06 October 2025" at bounding box center [385, 173] width 23 height 8
click at [723, 13] on img at bounding box center [721, 12] width 6 height 6
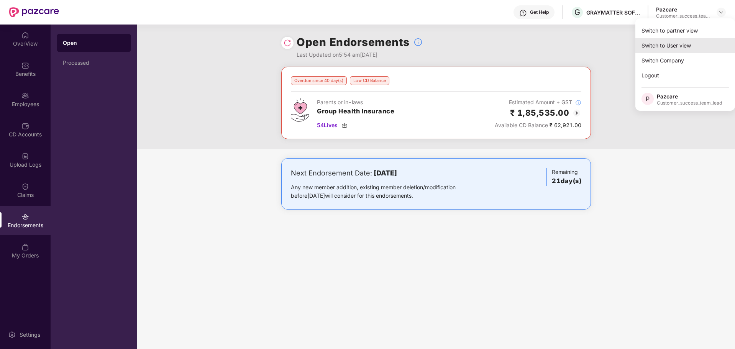
click at [681, 46] on div "Switch to User view" at bounding box center [685, 45] width 100 height 15
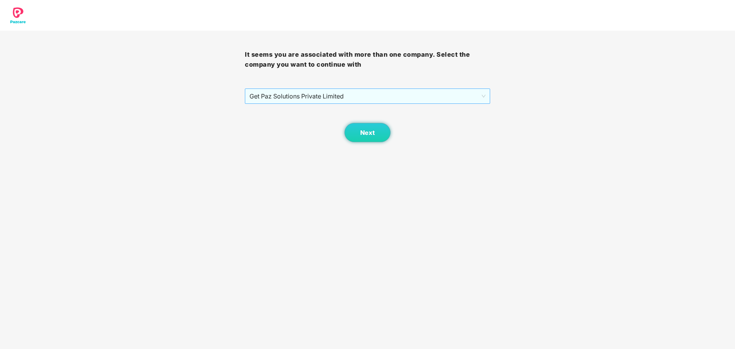
click at [420, 94] on span "Get Paz Solutions Private Limited" at bounding box center [367, 96] width 236 height 15
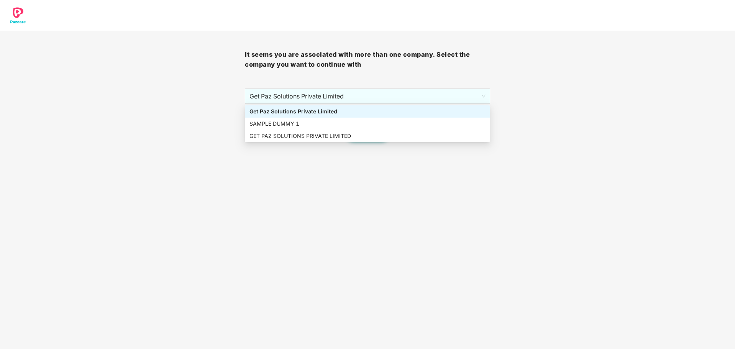
click at [190, 68] on div "It seems you are associated with more than one company. Select the company you …" at bounding box center [367, 71] width 735 height 142
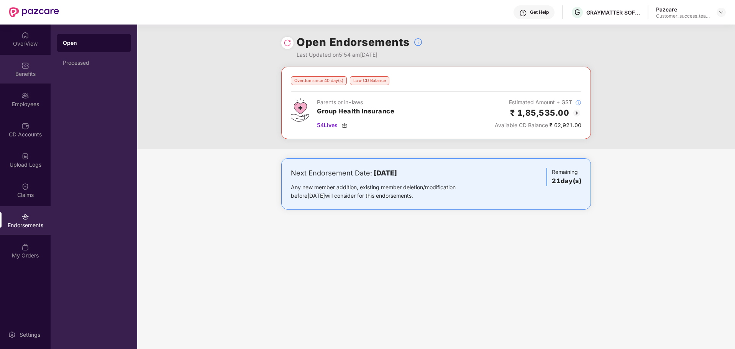
click at [25, 76] on div "Benefits" at bounding box center [25, 74] width 51 height 8
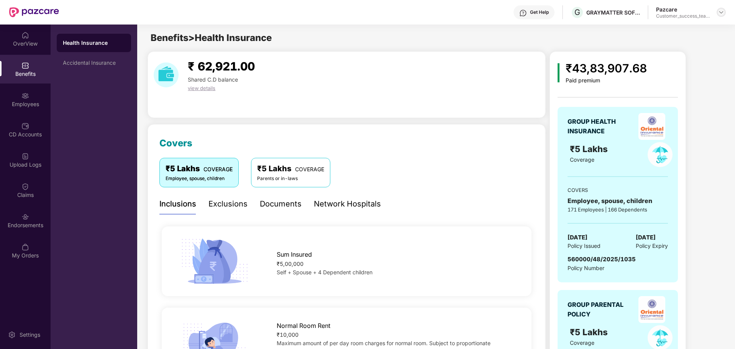
click at [719, 16] on div at bounding box center [720, 12] width 9 height 9
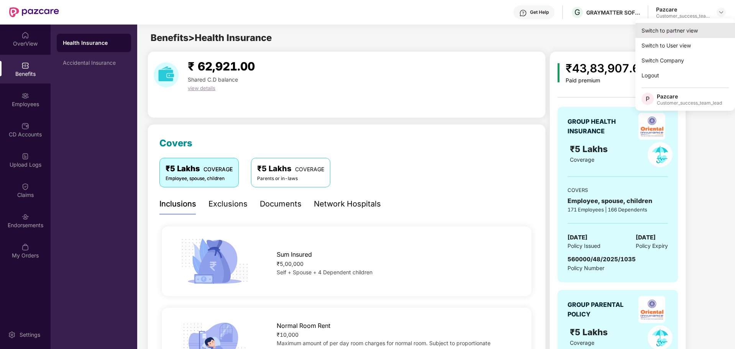
click at [673, 33] on div "Switch to partner view" at bounding box center [685, 30] width 100 height 15
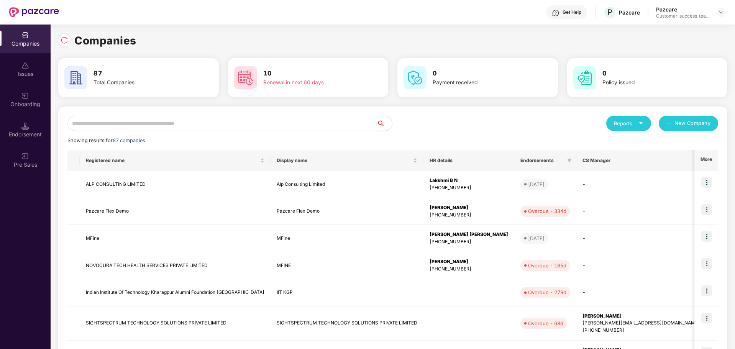
click at [207, 130] on input "text" at bounding box center [221, 123] width 309 height 15
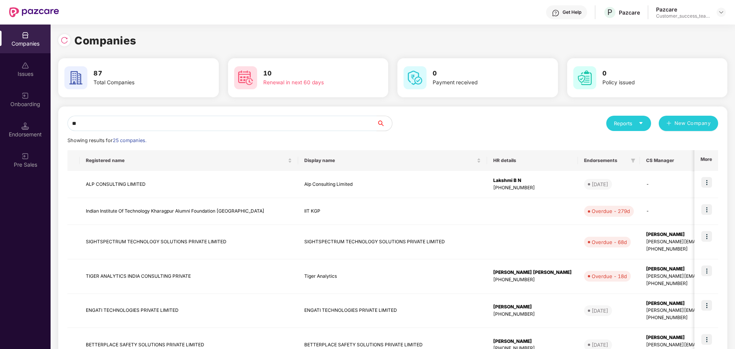
type input "*"
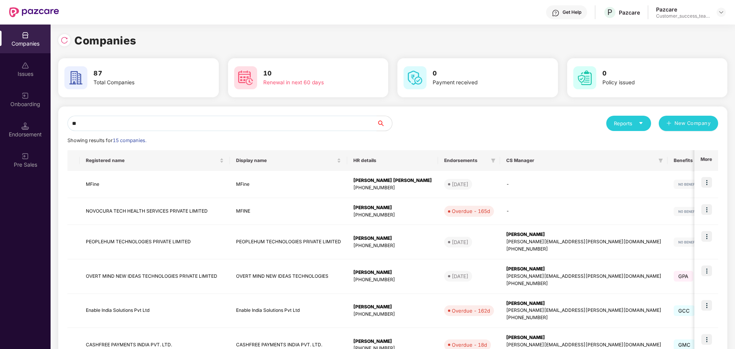
type input "*"
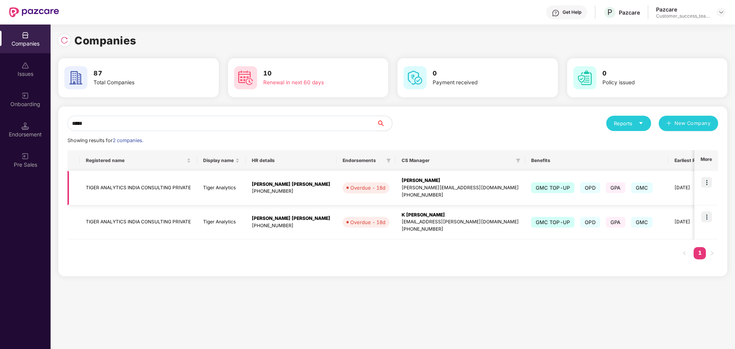
type input "*****"
click at [706, 185] on img at bounding box center [706, 182] width 11 height 11
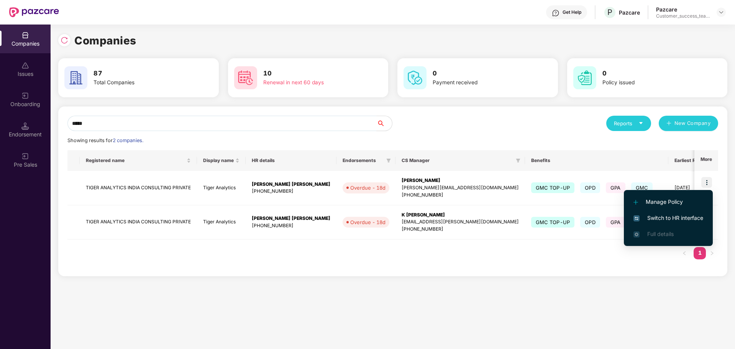
click at [676, 222] on span "Switch to HR interface" at bounding box center [668, 218] width 70 height 8
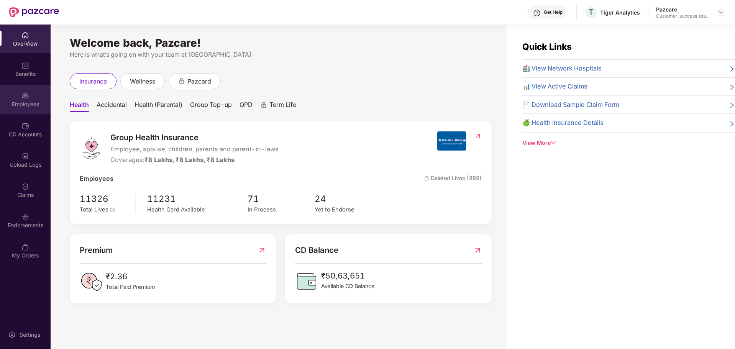
click at [28, 104] on div "Employees" at bounding box center [25, 104] width 51 height 8
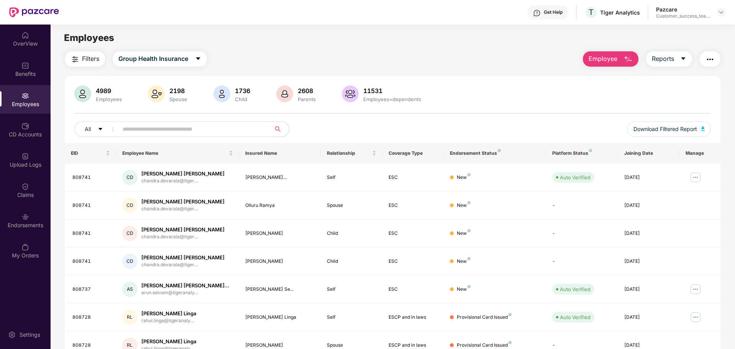
click at [170, 131] on input "text" at bounding box center [192, 128] width 138 height 11
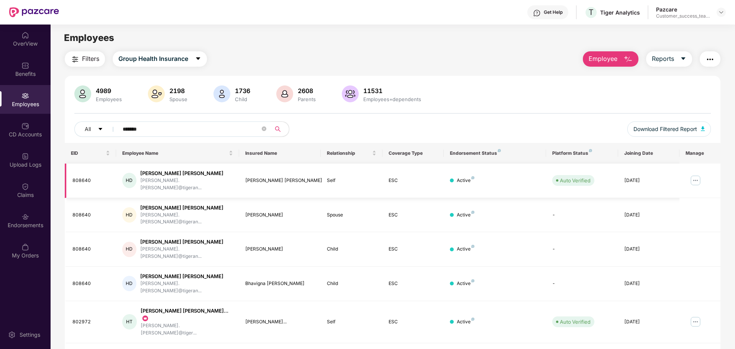
type input "*******"
click at [692, 178] on img at bounding box center [695, 180] width 12 height 12
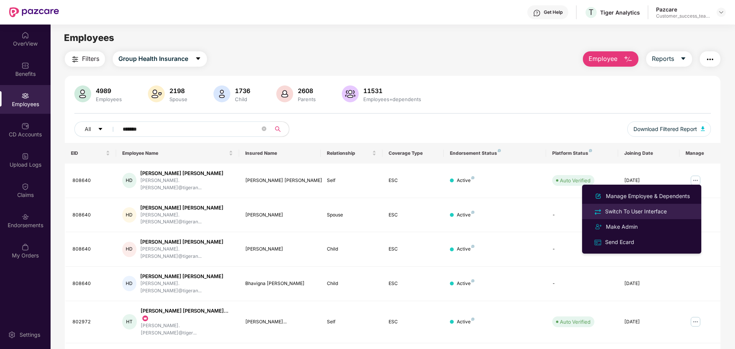
click at [662, 211] on div "Switch To User Interface" at bounding box center [635, 211] width 65 height 8
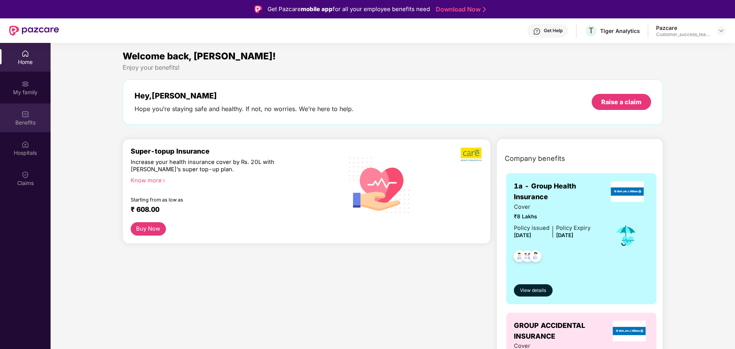
click at [30, 113] on div "Benefits" at bounding box center [25, 117] width 51 height 29
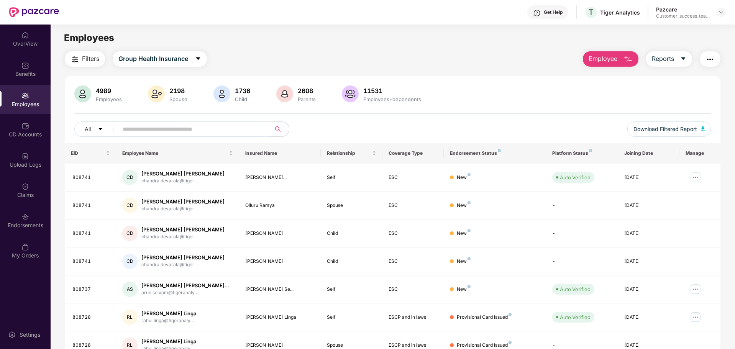
click at [30, 100] on div "Employees" at bounding box center [25, 99] width 51 height 29
click at [28, 74] on div "Benefits" at bounding box center [25, 74] width 51 height 8
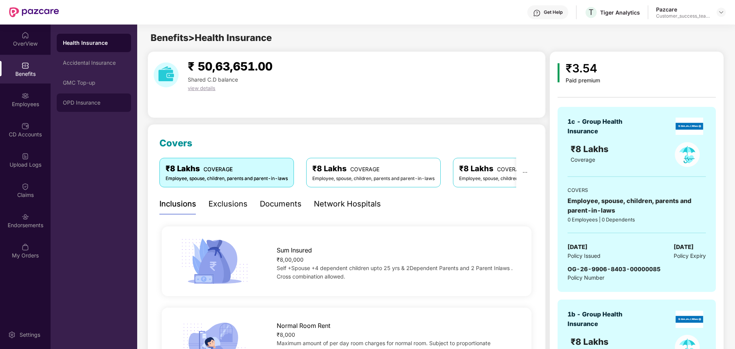
click at [97, 107] on div "OPD Insurance" at bounding box center [94, 102] width 74 height 18
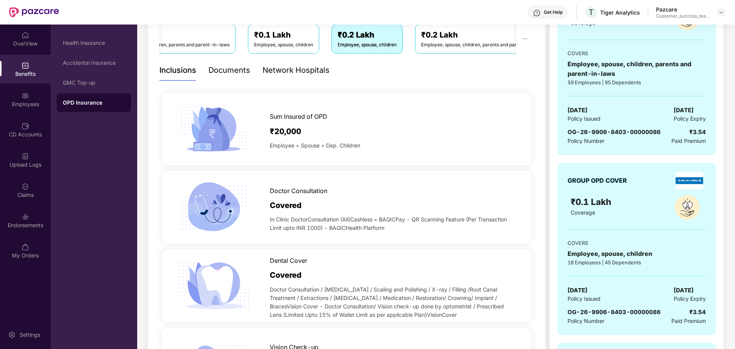
scroll to position [134, 0]
drag, startPoint x: 274, startPoint y: 192, endPoint x: 311, endPoint y: 188, distance: 38.1
click at [311, 188] on span "Doctor Consultation" at bounding box center [298, 191] width 57 height 10
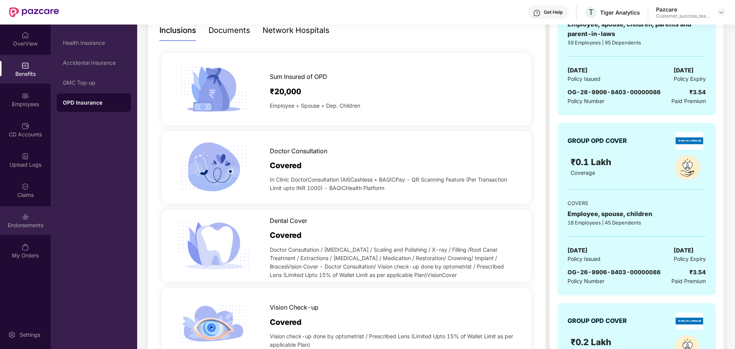
click at [38, 226] on div "Endorsements" at bounding box center [25, 225] width 51 height 8
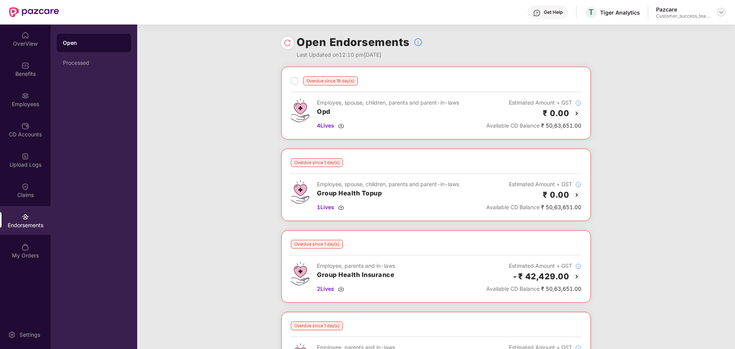
click at [721, 12] on img at bounding box center [721, 12] width 6 height 6
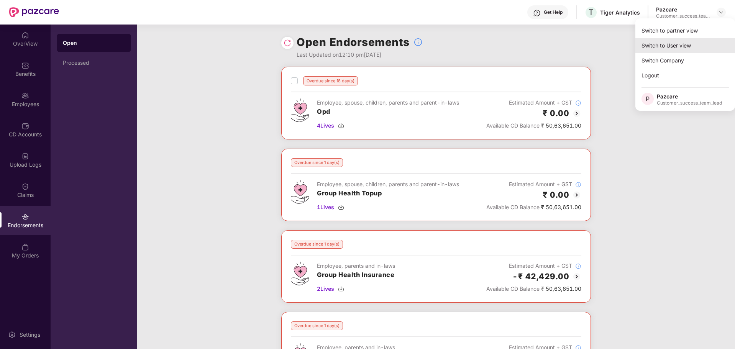
click at [673, 39] on div "Switch to User view" at bounding box center [685, 45] width 100 height 15
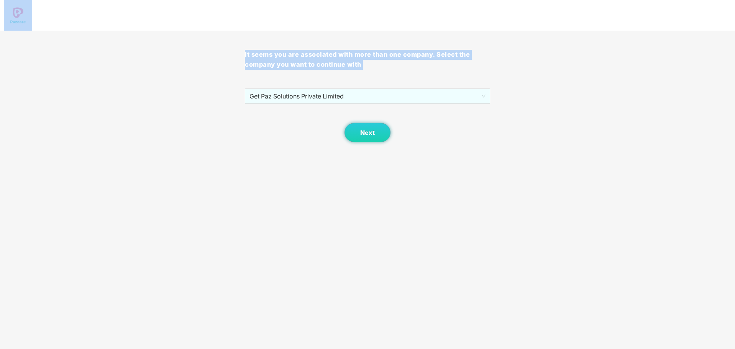
click at [673, 39] on div "It seems you are associated with more than one company. Select the company you …" at bounding box center [367, 71] width 735 height 142
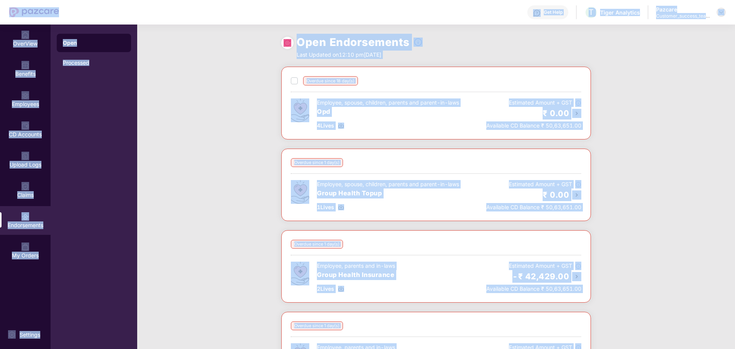
click at [722, 13] on img at bounding box center [721, 12] width 6 height 6
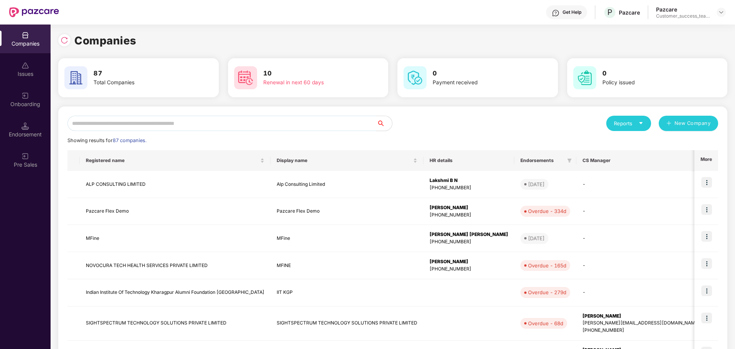
click at [243, 126] on input "text" at bounding box center [221, 123] width 309 height 15
click at [65, 41] on img at bounding box center [65, 40] width 8 height 8
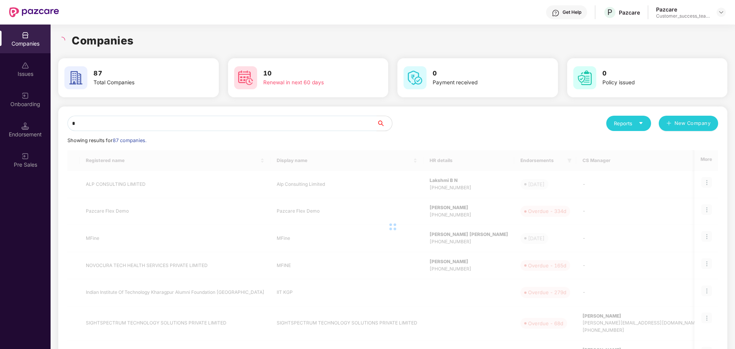
click at [123, 127] on input "*" at bounding box center [221, 123] width 309 height 15
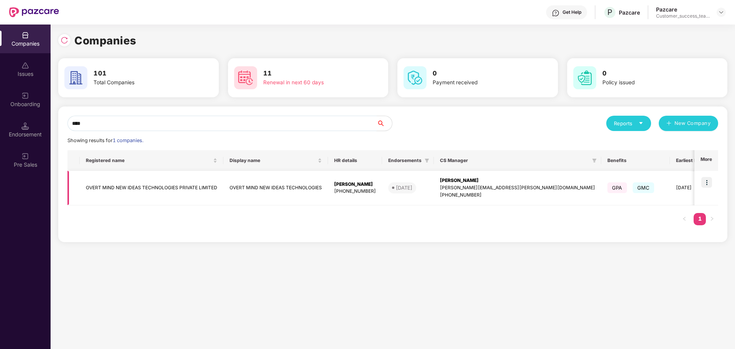
type input "****"
click at [710, 184] on img at bounding box center [706, 182] width 11 height 11
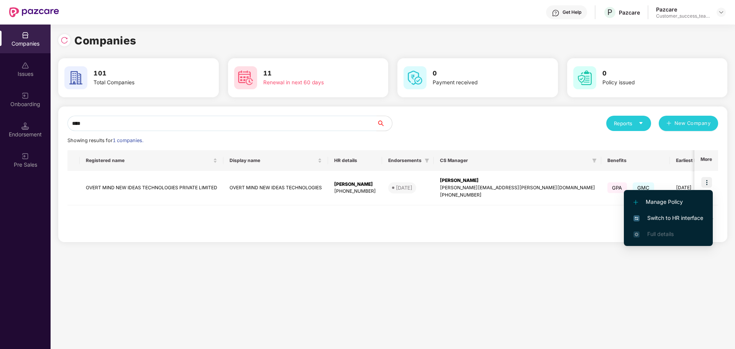
click at [674, 220] on span "Switch to HR interface" at bounding box center [668, 218] width 70 height 8
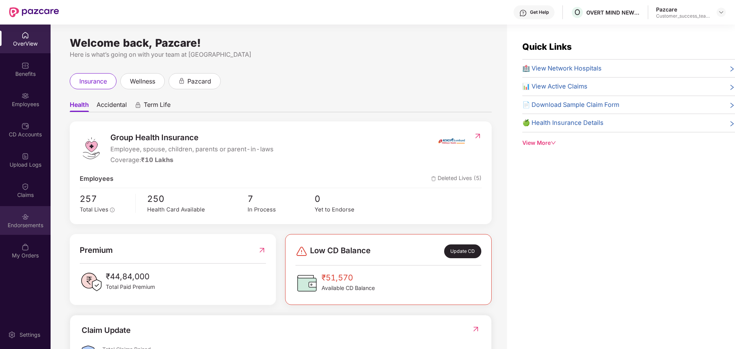
click at [36, 213] on div "Endorsements" at bounding box center [25, 220] width 51 height 29
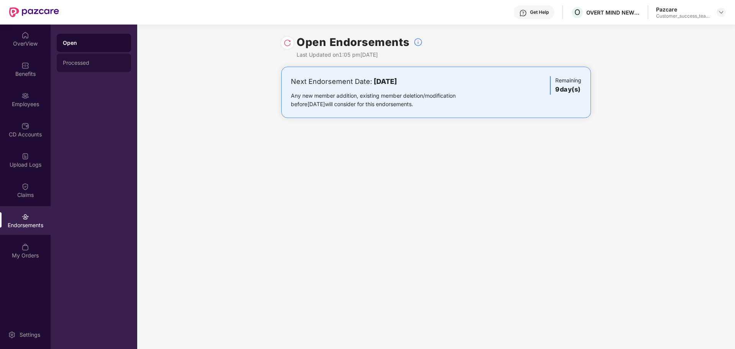
click at [90, 67] on div "Processed" at bounding box center [94, 63] width 74 height 18
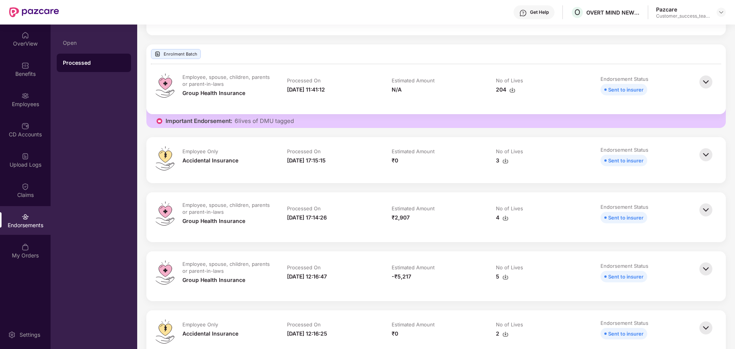
scroll to position [126, 0]
click at [71, 53] on div "Open Processed" at bounding box center [94, 53] width 74 height 38
click at [70, 49] on div "Open" at bounding box center [94, 43] width 74 height 18
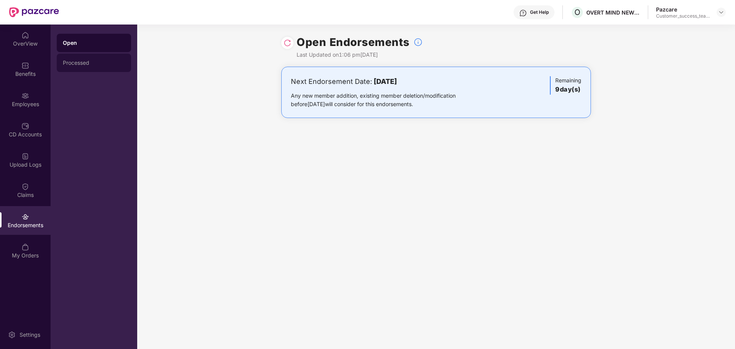
click at [85, 67] on div "Processed" at bounding box center [94, 63] width 74 height 18
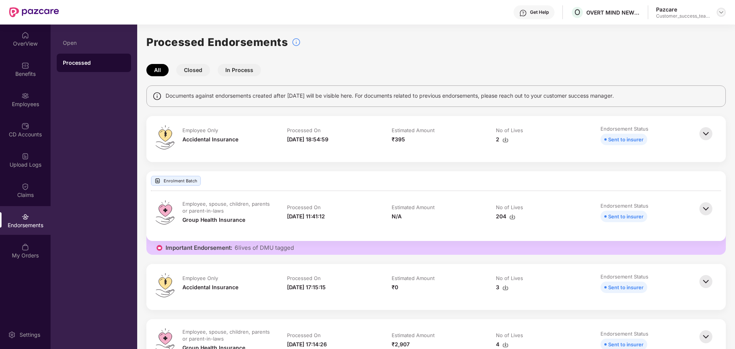
click at [719, 12] on img at bounding box center [721, 12] width 6 height 6
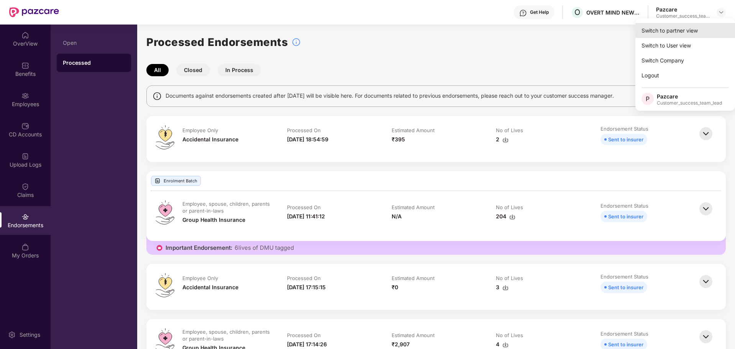
click at [682, 30] on div "Switch to partner view" at bounding box center [685, 30] width 100 height 15
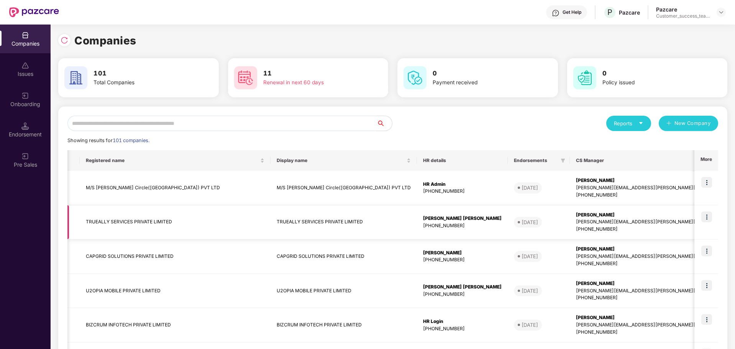
scroll to position [0, 129]
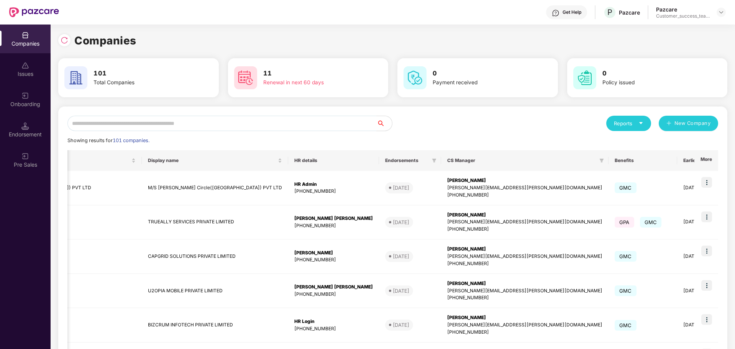
click at [25, 137] on div "Endorsement" at bounding box center [25, 135] width 51 height 8
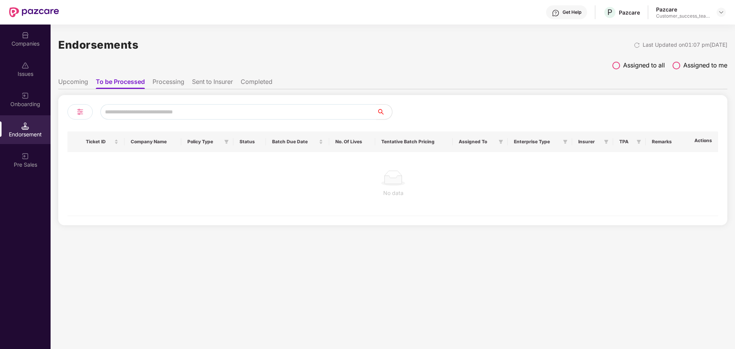
click at [77, 83] on li "Upcoming" at bounding box center [73, 83] width 30 height 11
click at [38, 44] on div "Companies" at bounding box center [25, 44] width 51 height 8
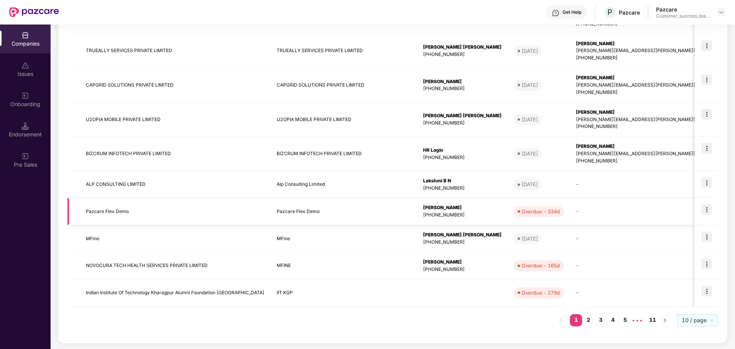
scroll to position [170, 0]
click at [602, 320] on link "3" at bounding box center [600, 320] width 12 height 11
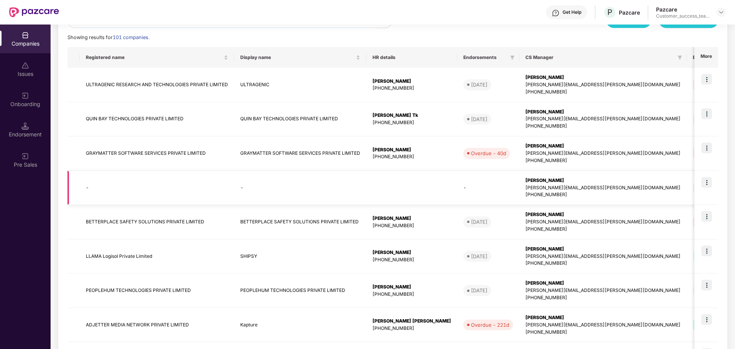
scroll to position [103, 0]
click at [707, 148] on img at bounding box center [706, 148] width 11 height 11
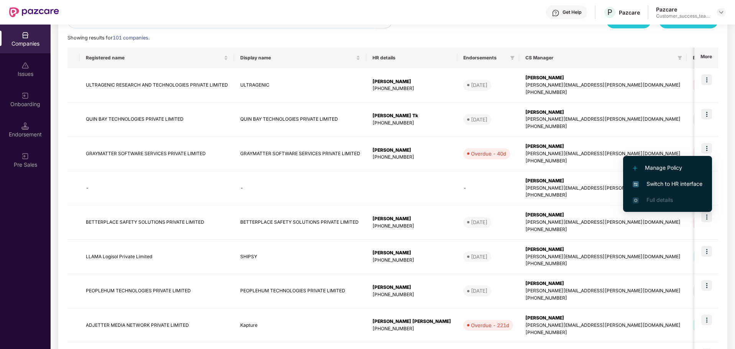
click at [677, 184] on span "Switch to HR interface" at bounding box center [668, 184] width 70 height 8
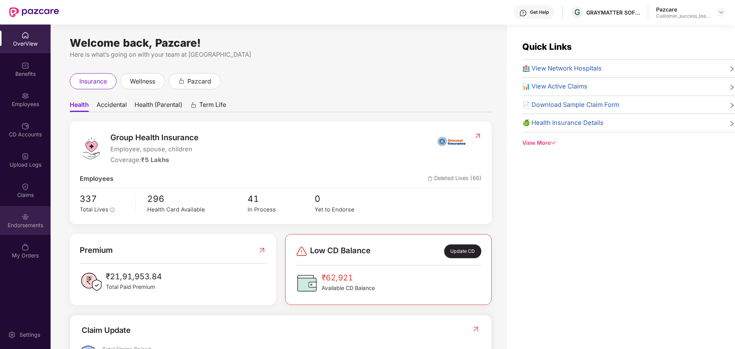
click at [30, 227] on div "Endorsements" at bounding box center [25, 225] width 51 height 8
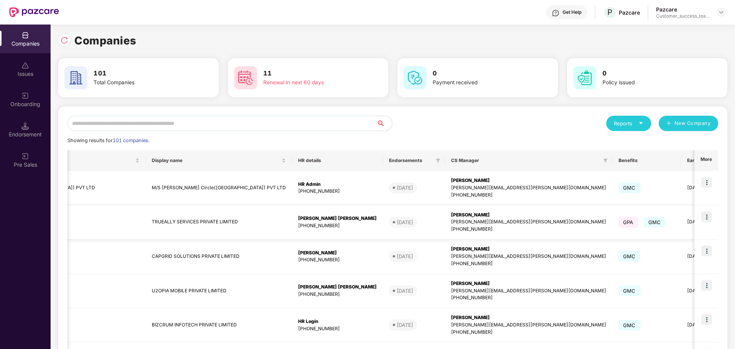
scroll to position [0, 129]
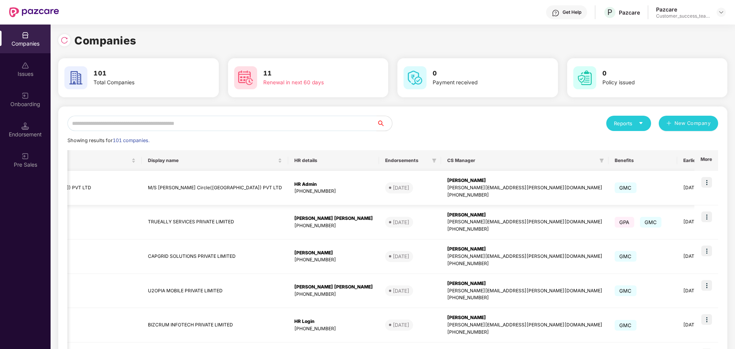
click at [705, 183] on img at bounding box center [706, 182] width 11 height 11
click at [729, 213] on div "Companies 101 Total Companies 11 Renewal in next 60 days 0 Payment received 0 P…" at bounding box center [393, 187] width 684 height 325
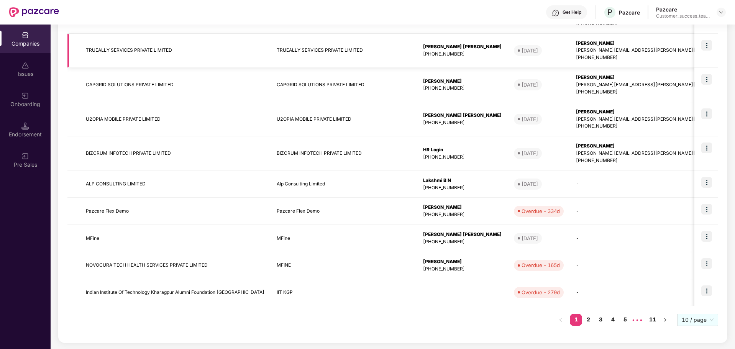
scroll to position [0, 0]
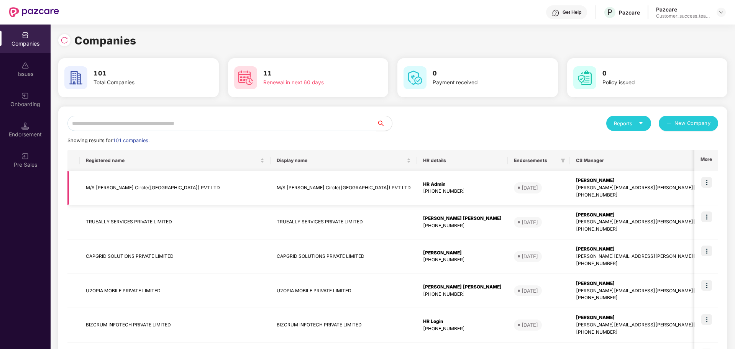
click at [128, 192] on td "M/S Baker Circle(INDIA) PVT LTD" at bounding box center [175, 188] width 191 height 34
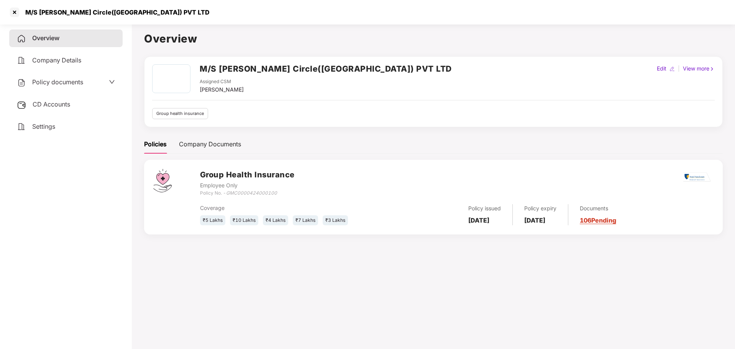
click at [57, 65] on div "Company Details" at bounding box center [65, 61] width 113 height 18
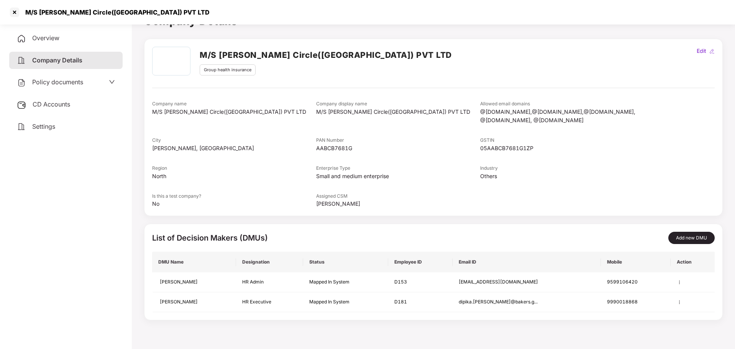
scroll to position [21, 0]
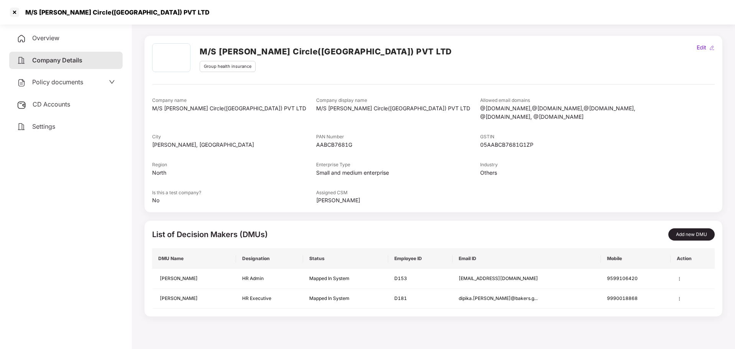
click at [57, 80] on span "Policy documents" at bounding box center [57, 82] width 51 height 8
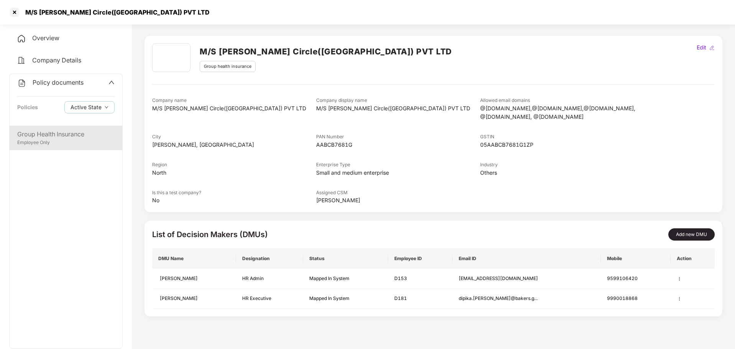
click at [49, 140] on div "Employee Only" at bounding box center [65, 142] width 97 height 7
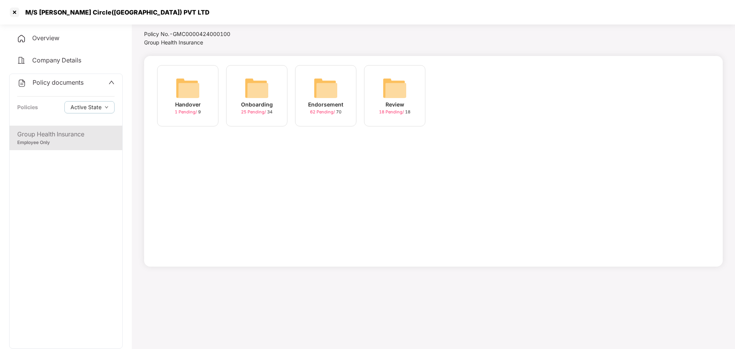
click at [188, 91] on img at bounding box center [187, 88] width 25 height 25
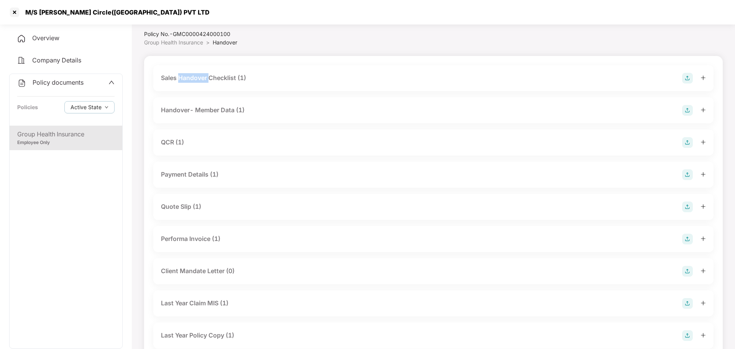
click at [188, 91] on div "Sales Handover Checklist (1)" at bounding box center [433, 78] width 560 height 26
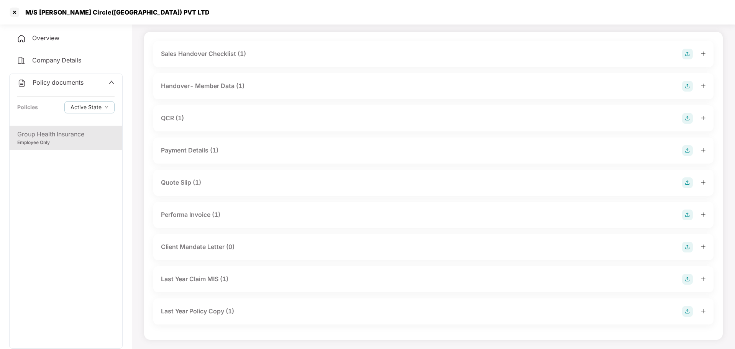
click at [205, 219] on div "Performa Invoice (1)" at bounding box center [190, 215] width 59 height 10
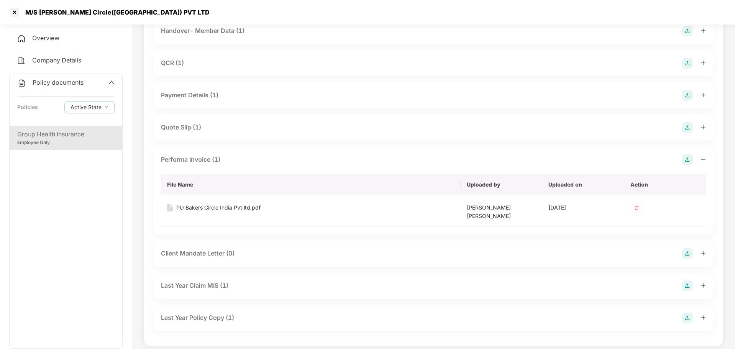
scroll to position [99, 0]
click at [219, 285] on div "Last Year Claim MIS (1)" at bounding box center [194, 287] width 67 height 10
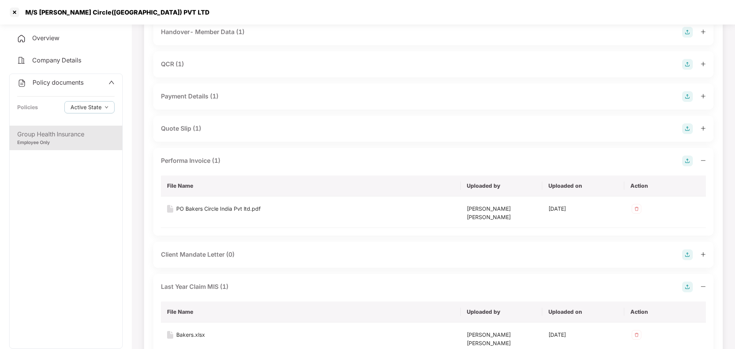
scroll to position [156, 0]
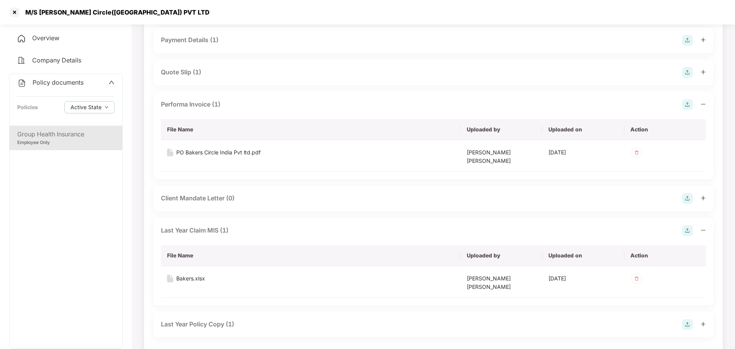
click at [231, 318] on div "Last Year Policy Copy (1)" at bounding box center [433, 324] width 560 height 26
click at [44, 136] on div "Group Health Insurance" at bounding box center [65, 134] width 97 height 10
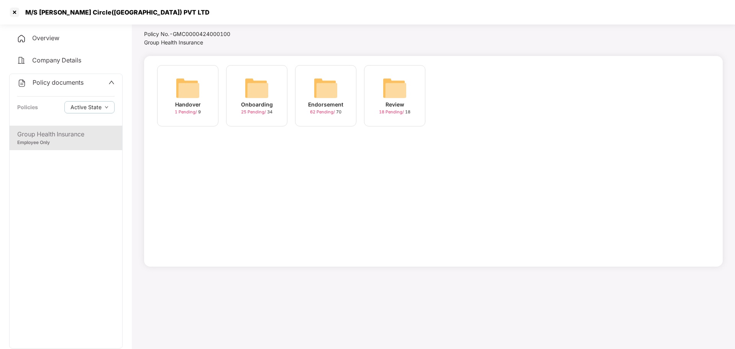
click at [267, 97] on img at bounding box center [256, 88] width 25 height 25
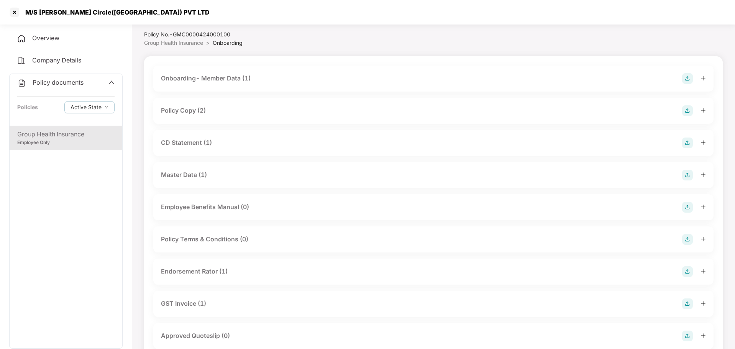
scroll to position [20, 0]
click at [194, 110] on div "Policy Copy (2)" at bounding box center [183, 111] width 45 height 10
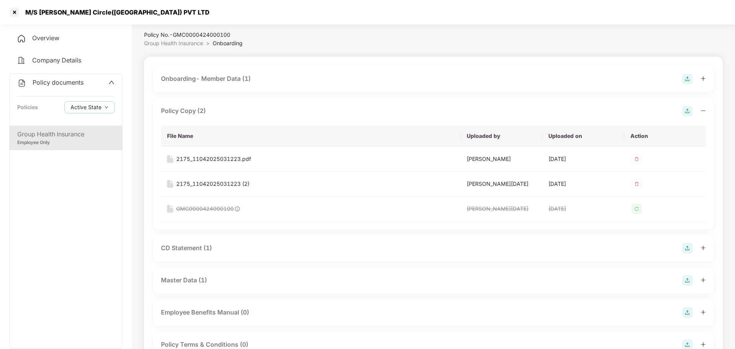
click at [228, 74] on div "Onboarding- Member Data (1)" at bounding box center [433, 79] width 545 height 11
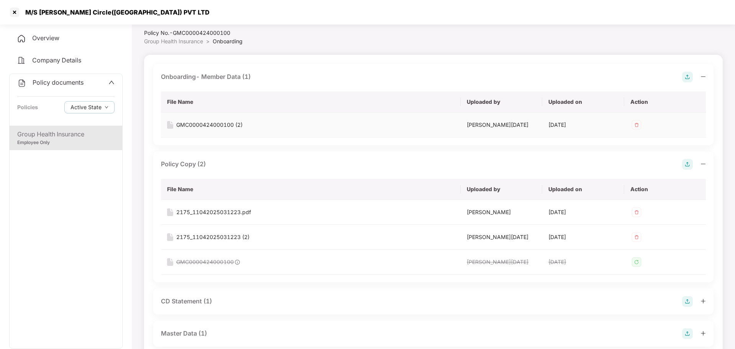
scroll to position [23, 0]
click at [111, 85] on icon "up" at bounding box center [111, 82] width 6 height 6
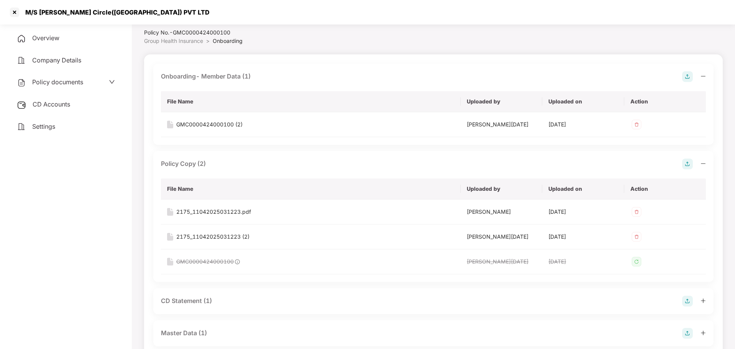
click at [69, 110] on div "CD Accounts" at bounding box center [65, 105] width 113 height 18
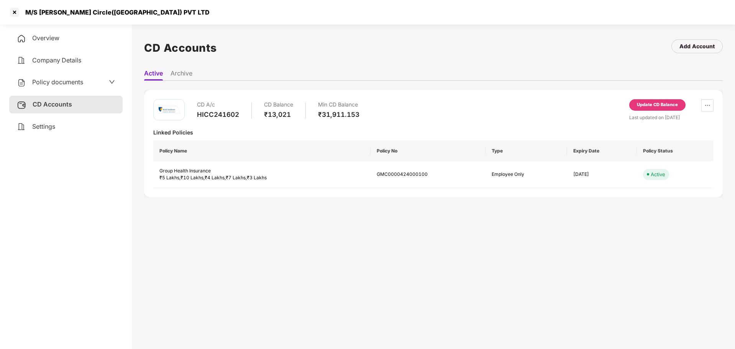
scroll to position [1, 0]
click at [69, 119] on div "Settings" at bounding box center [65, 127] width 113 height 18
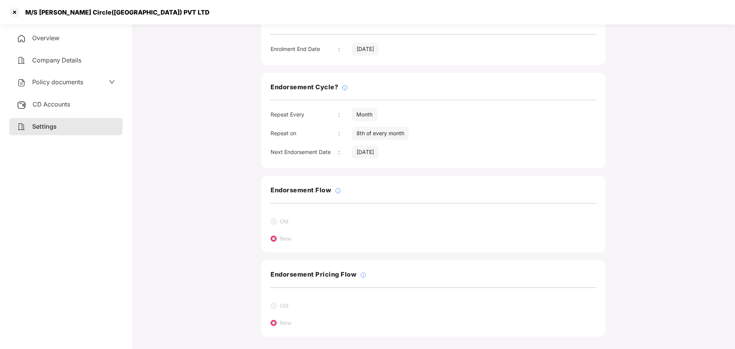
scroll to position [69, 0]
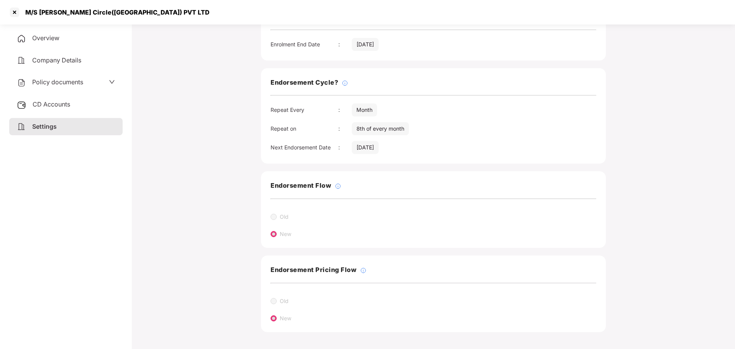
click at [106, 80] on div "Policy documents" at bounding box center [66, 82] width 98 height 10
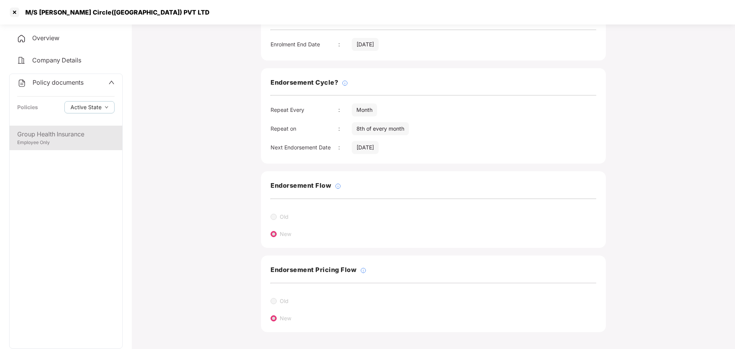
click at [50, 141] on div "Employee Only" at bounding box center [65, 142] width 97 height 7
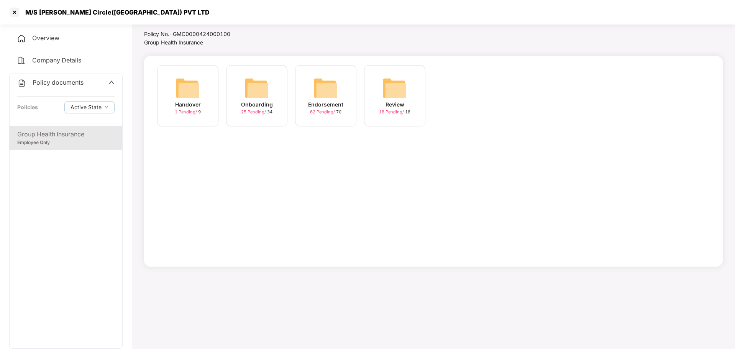
click at [62, 145] on div "Employee Only" at bounding box center [65, 142] width 97 height 7
click at [103, 110] on button "Active State" at bounding box center [89, 107] width 50 height 12
click at [102, 107] on button "Active State" at bounding box center [89, 107] width 50 height 12
click at [388, 91] on img at bounding box center [394, 88] width 25 height 25
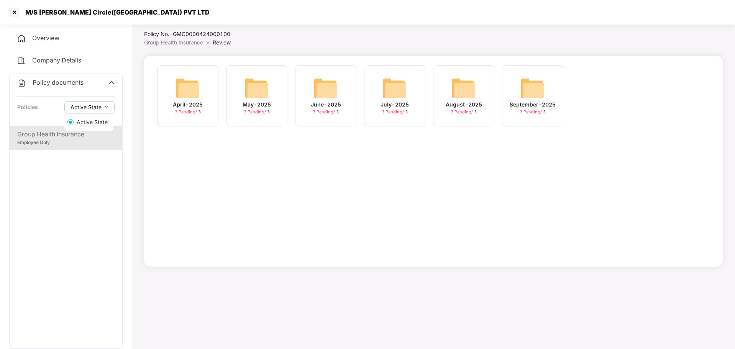
click at [97, 111] on span "Active State" at bounding box center [85, 107] width 31 height 8
click at [82, 158] on div "Group Health Insurance Employee Only" at bounding box center [66, 237] width 113 height 223
click at [70, 138] on div "Group Health Insurance" at bounding box center [65, 134] width 97 height 10
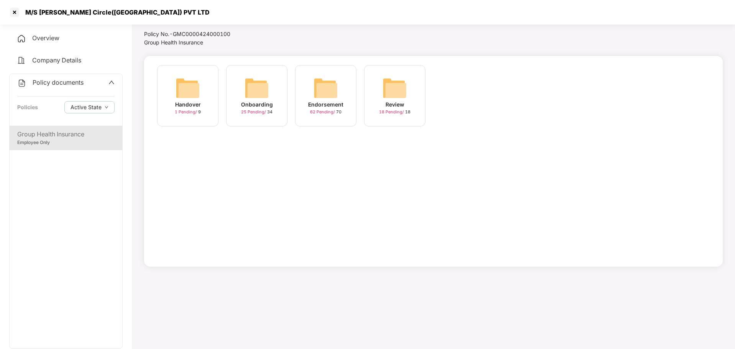
click at [398, 90] on img at bounding box center [394, 88] width 25 height 25
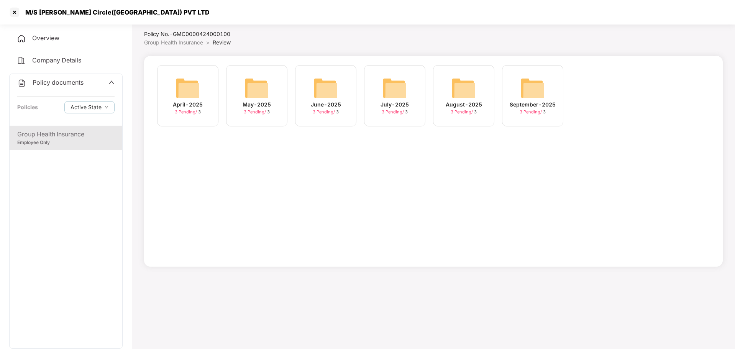
click at [195, 86] on img at bounding box center [187, 88] width 25 height 25
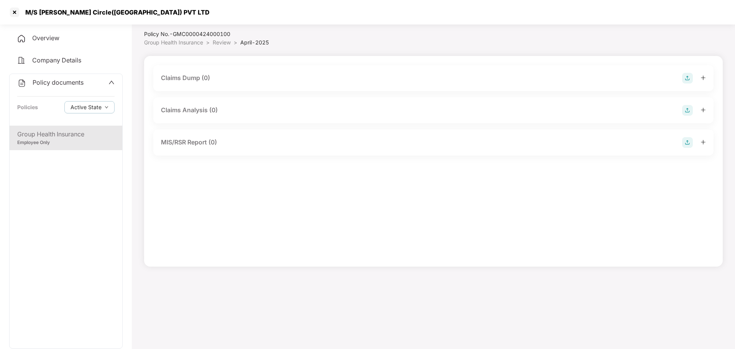
click at [86, 135] on div "Group Health Insurance" at bounding box center [65, 134] width 97 height 10
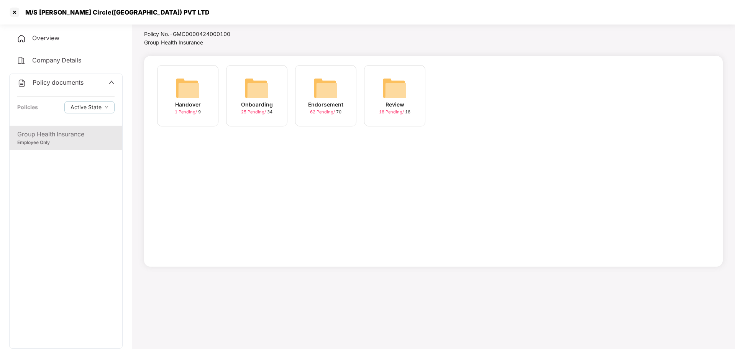
click at [405, 95] on img at bounding box center [394, 88] width 25 height 25
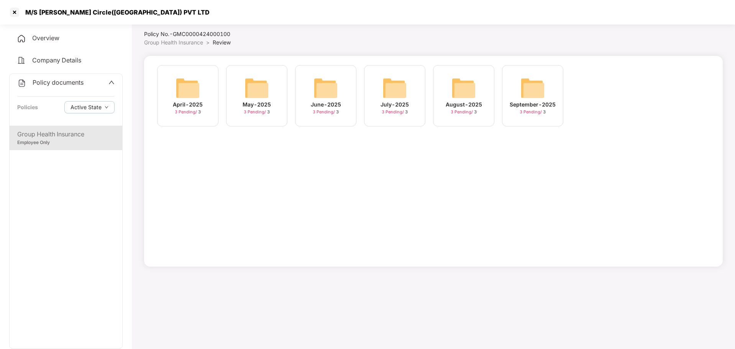
click at [532, 90] on img at bounding box center [532, 88] width 25 height 25
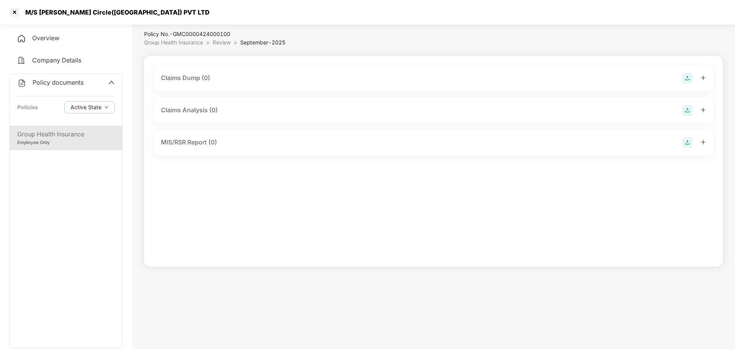
click at [80, 137] on div "Group Health Insurance" at bounding box center [65, 134] width 97 height 10
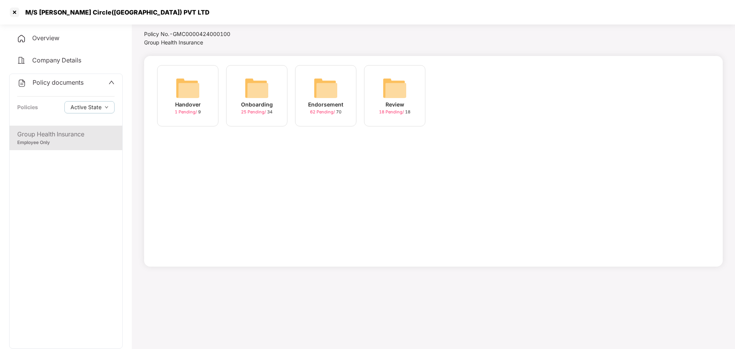
click at [408, 85] on div "Review 18 Pending / 18" at bounding box center [394, 95] width 61 height 61
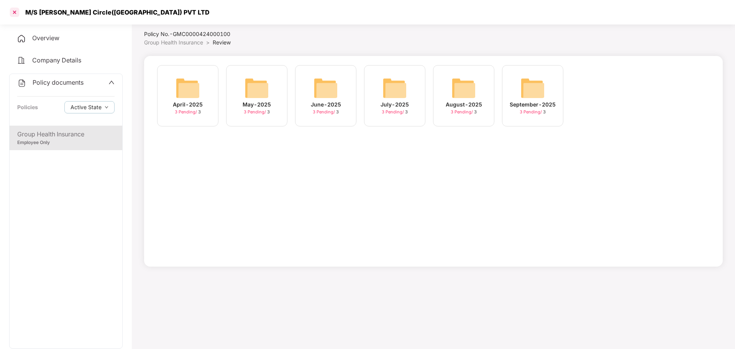
click at [16, 11] on div at bounding box center [14, 12] width 12 height 12
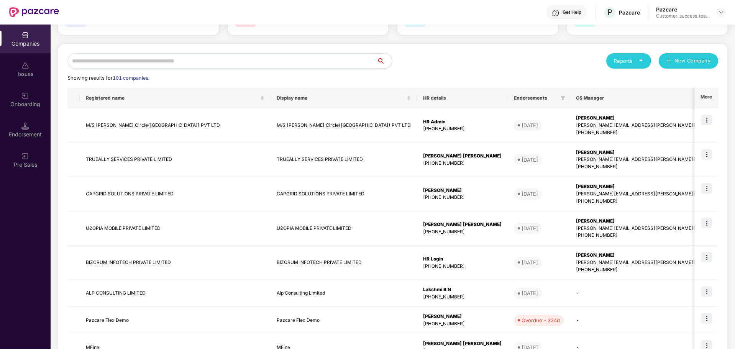
scroll to position [53, 0]
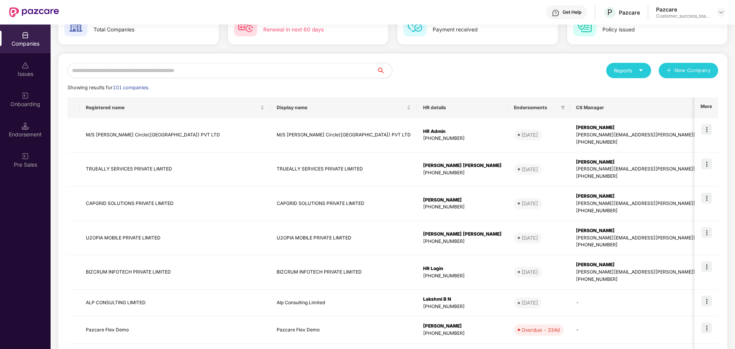
click at [171, 74] on input "text" at bounding box center [221, 70] width 309 height 15
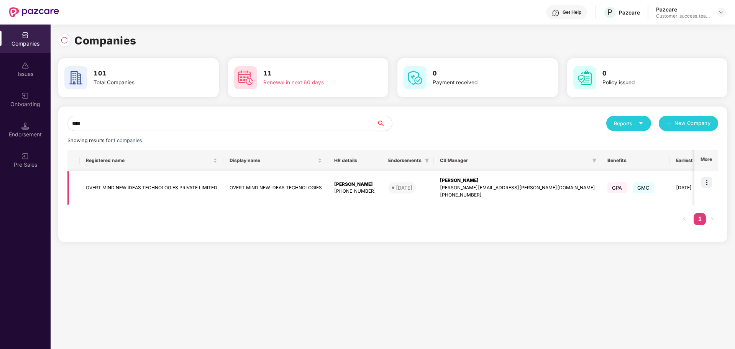
type input "****"
click at [709, 184] on img at bounding box center [706, 182] width 11 height 11
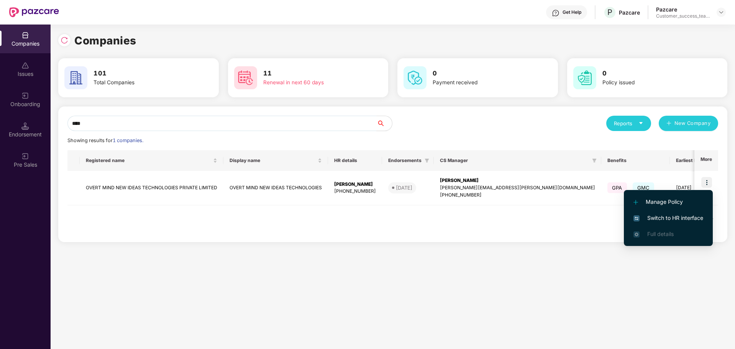
click at [670, 220] on span "Switch to HR interface" at bounding box center [668, 218] width 70 height 8
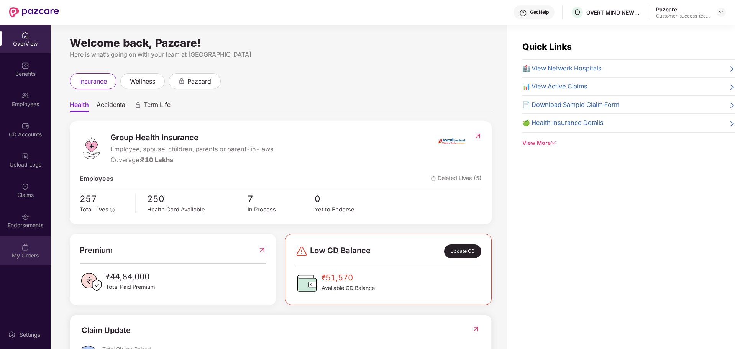
click at [15, 252] on div "My Orders" at bounding box center [25, 256] width 51 height 8
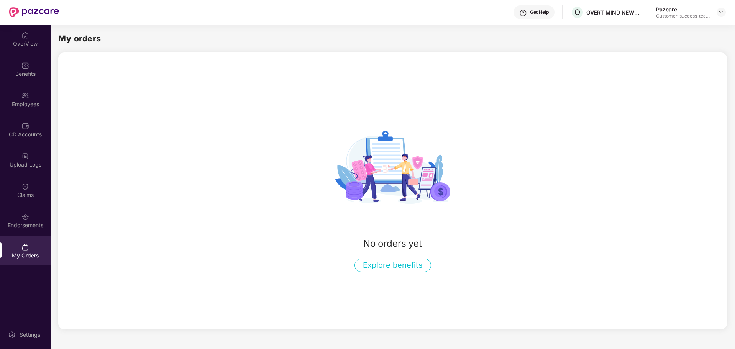
click at [419, 267] on button "Explore benefits" at bounding box center [392, 265] width 77 height 13
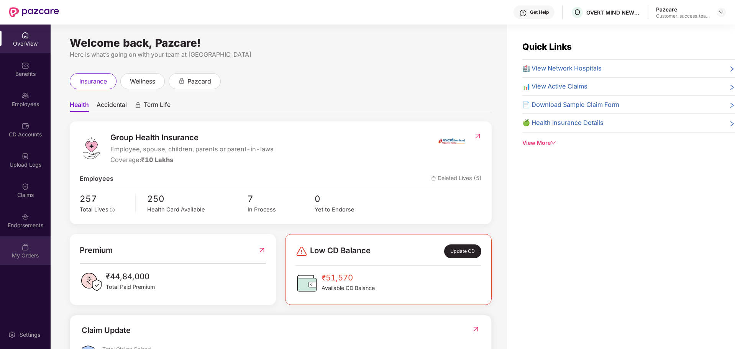
click at [34, 255] on div "My Orders" at bounding box center [25, 256] width 51 height 8
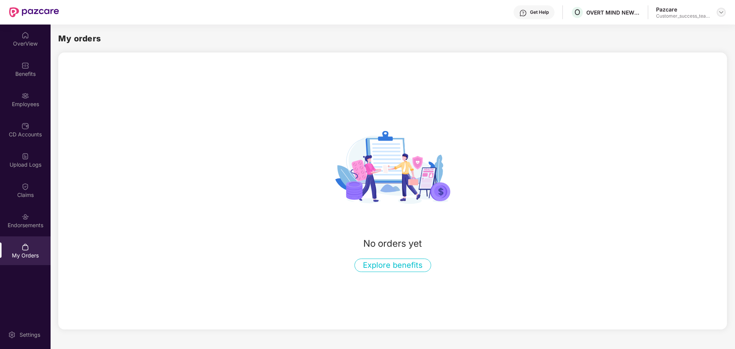
click at [724, 13] on div at bounding box center [720, 12] width 9 height 9
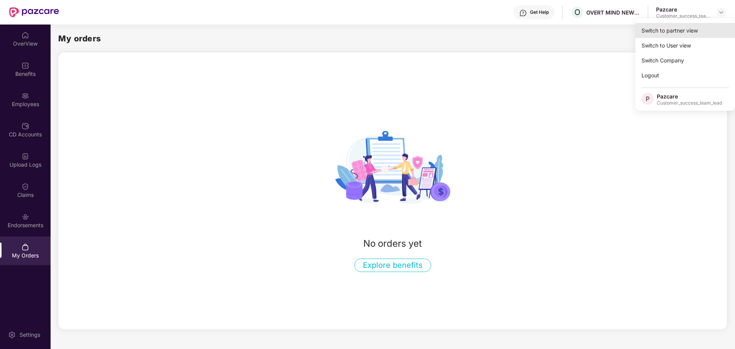
click at [672, 32] on div "Switch to partner view" at bounding box center [685, 30] width 100 height 15
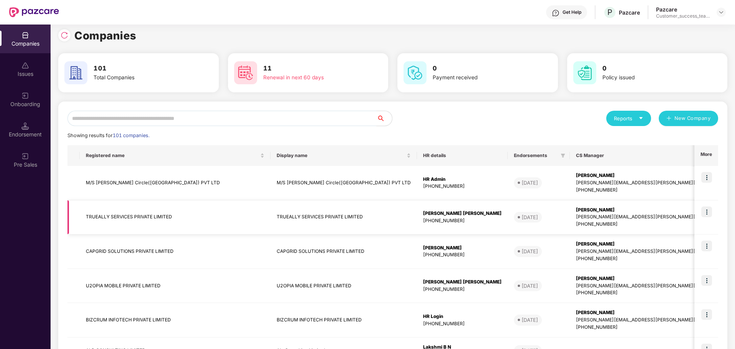
scroll to position [5, 0]
click at [710, 179] on img at bounding box center [706, 177] width 11 height 11
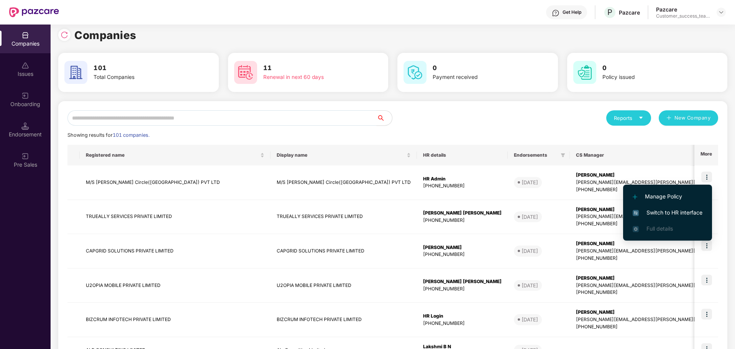
click at [681, 213] on span "Switch to HR interface" at bounding box center [668, 212] width 70 height 8
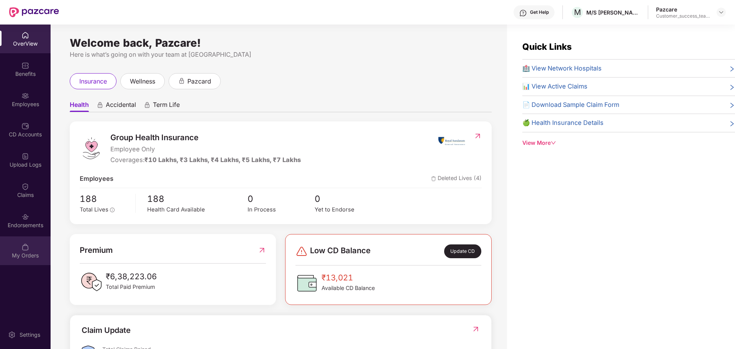
click at [25, 254] on div "My Orders" at bounding box center [25, 256] width 51 height 8
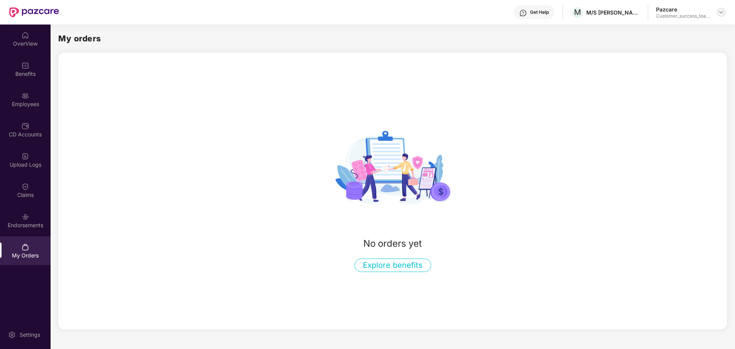
click at [723, 13] on img at bounding box center [721, 12] width 6 height 6
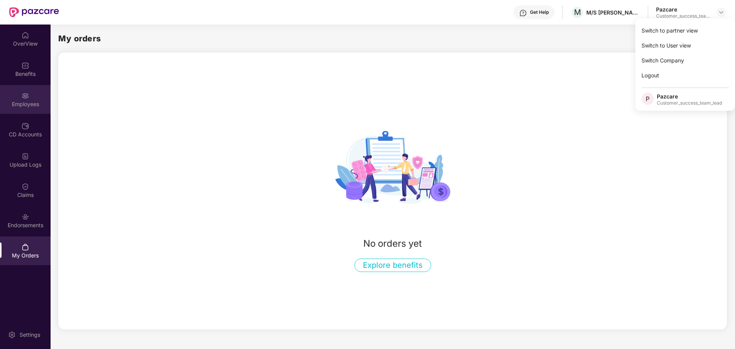
click at [27, 105] on div "Employees" at bounding box center [25, 104] width 51 height 8
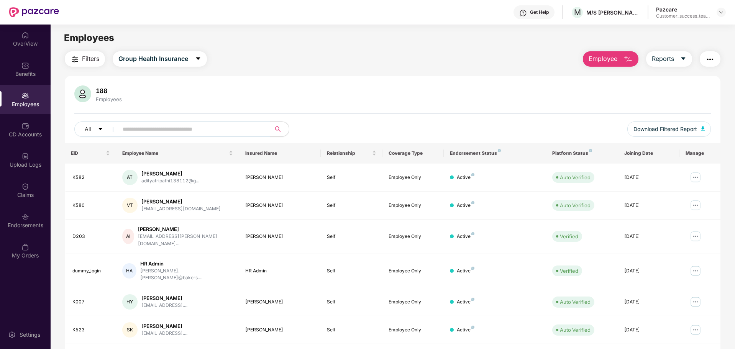
click at [627, 62] on img "button" at bounding box center [627, 59] width 9 height 9
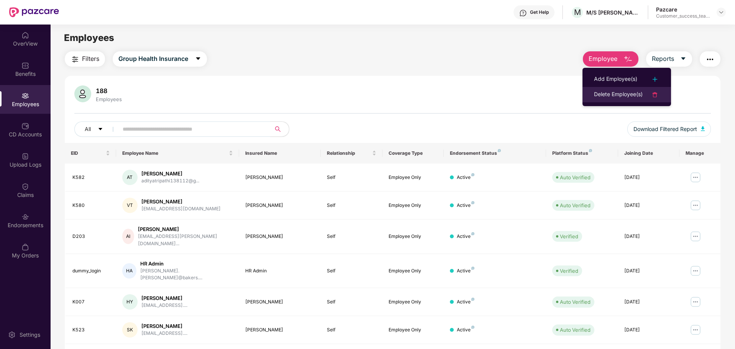
click at [628, 97] on div "Delete Employee(s)" at bounding box center [618, 94] width 49 height 9
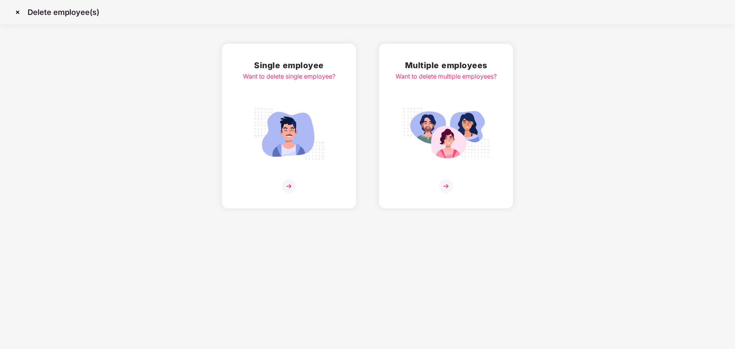
click at [293, 190] on img at bounding box center [289, 186] width 14 height 14
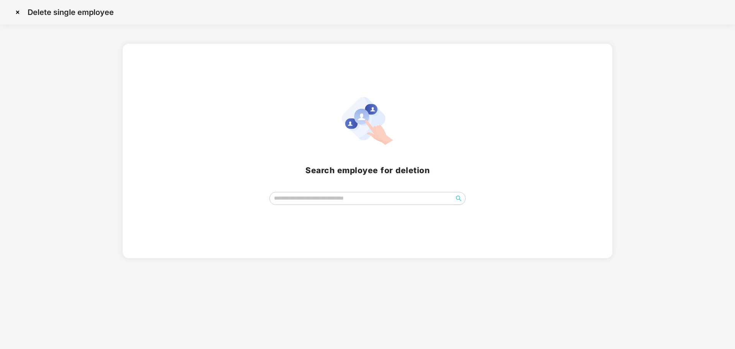
click at [20, 14] on img at bounding box center [17, 12] width 12 height 12
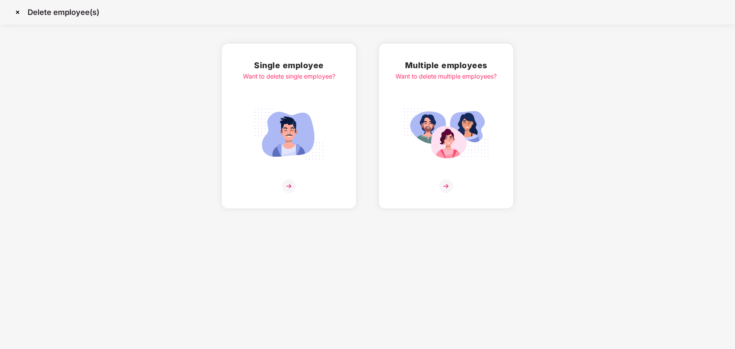
click at [445, 189] on img at bounding box center [446, 186] width 14 height 14
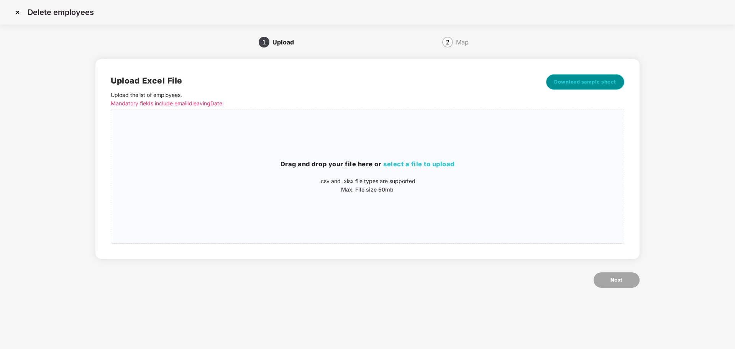
click at [595, 84] on span "Download sample sheet" at bounding box center [585, 82] width 62 height 8
click at [17, 13] on img at bounding box center [17, 12] width 12 height 12
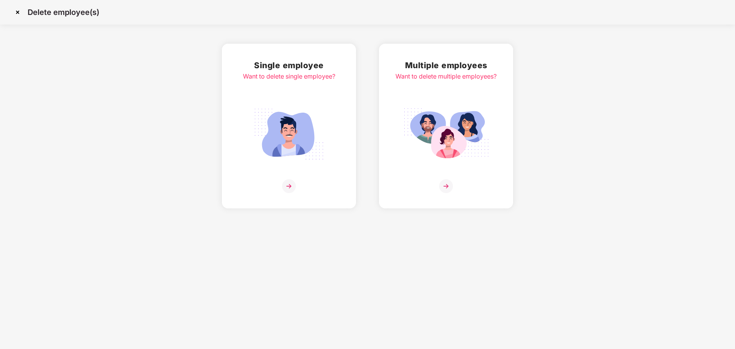
click at [18, 15] on img at bounding box center [17, 12] width 12 height 12
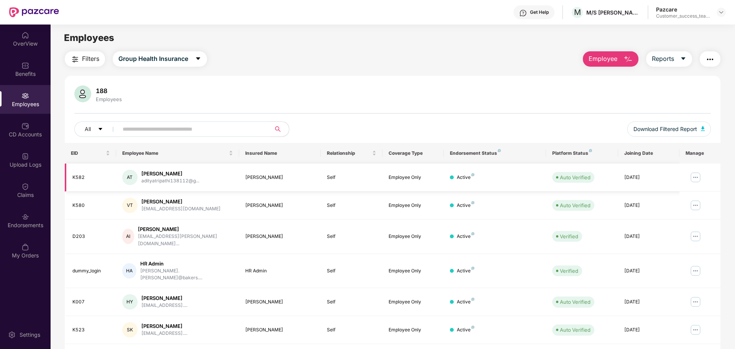
click at [692, 175] on img at bounding box center [695, 177] width 12 height 12
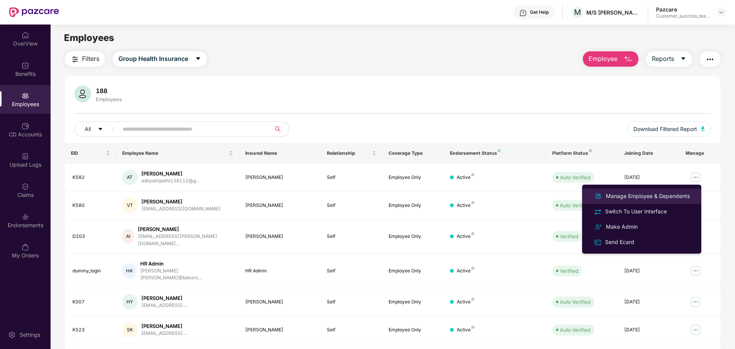
click at [687, 193] on div "Manage Employee & Dependents" at bounding box center [647, 196] width 87 height 8
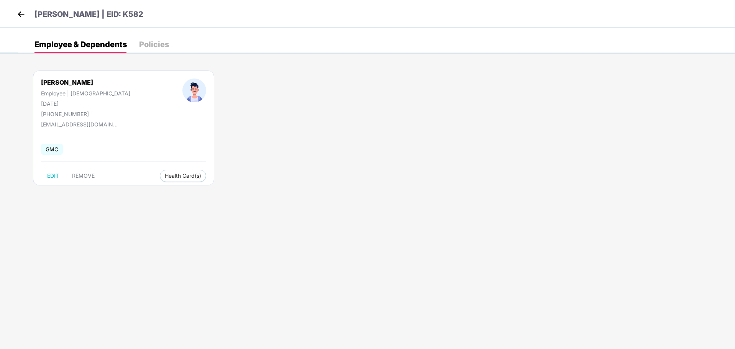
click at [23, 16] on img at bounding box center [20, 13] width 11 height 11
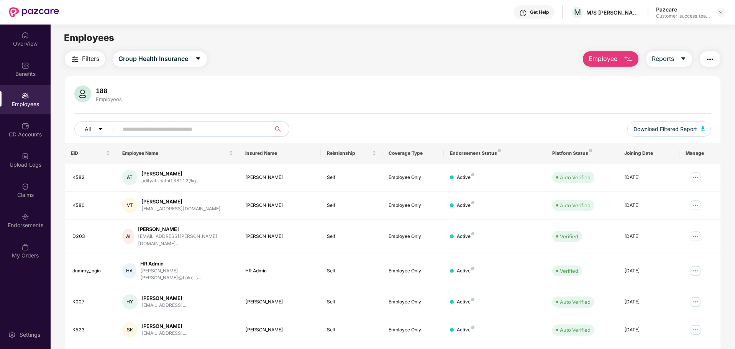
click at [156, 127] on input "text" at bounding box center [192, 128] width 138 height 11
click at [694, 179] on img at bounding box center [695, 177] width 12 height 12
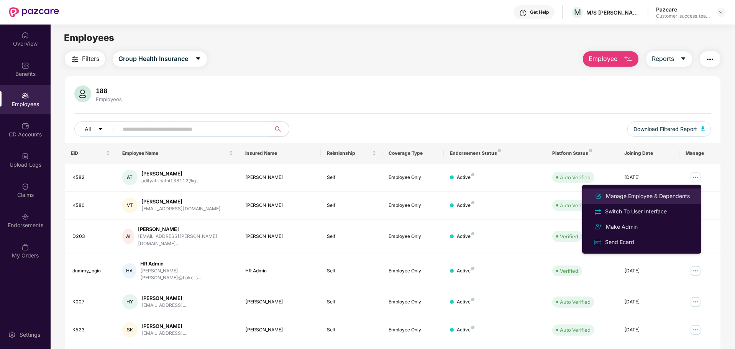
click at [628, 199] on div "Manage Employee & Dependents" at bounding box center [647, 196] width 87 height 8
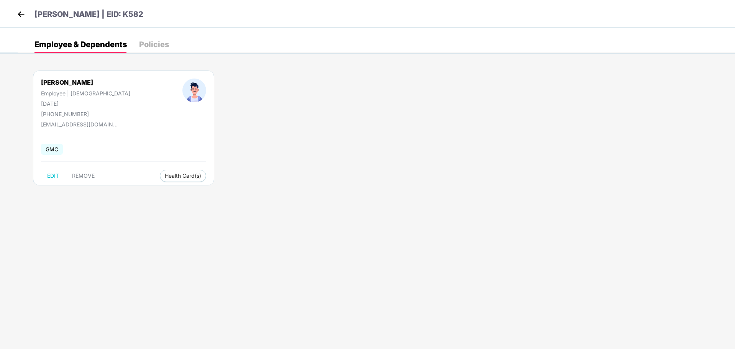
click at [150, 49] on div "Policies" at bounding box center [154, 44] width 30 height 17
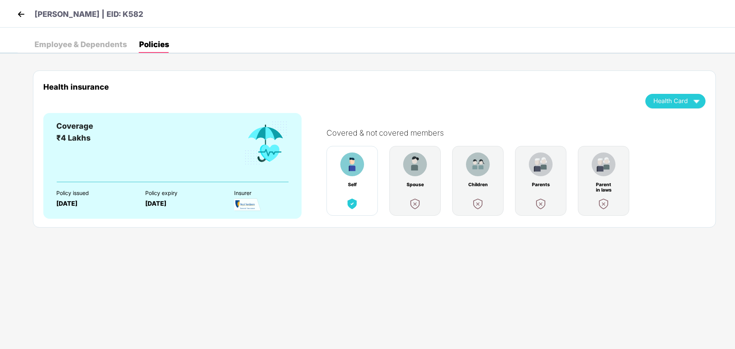
click at [21, 20] on img at bounding box center [20, 13] width 11 height 11
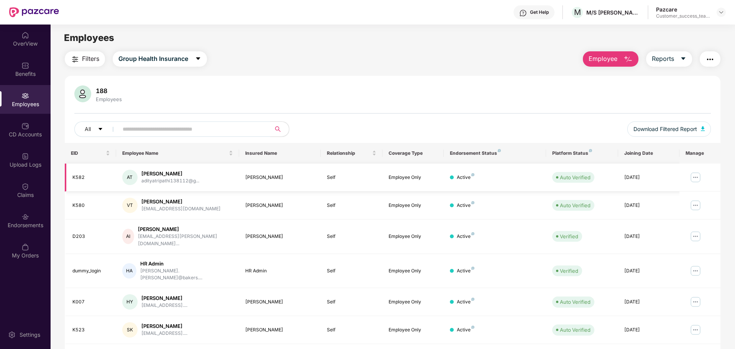
click at [698, 176] on img at bounding box center [695, 177] width 12 height 12
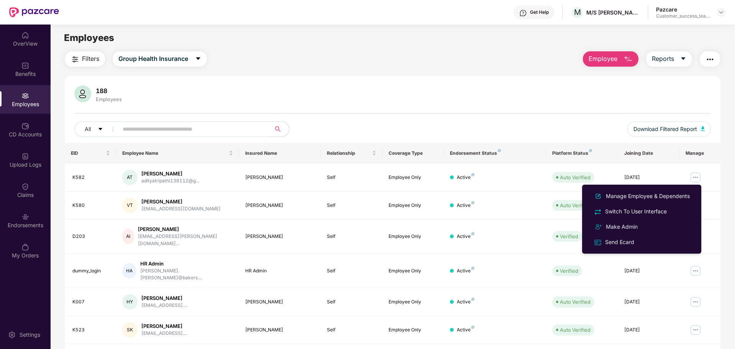
click at [612, 131] on div "All Download Filtered Report" at bounding box center [392, 131] width 636 height 21
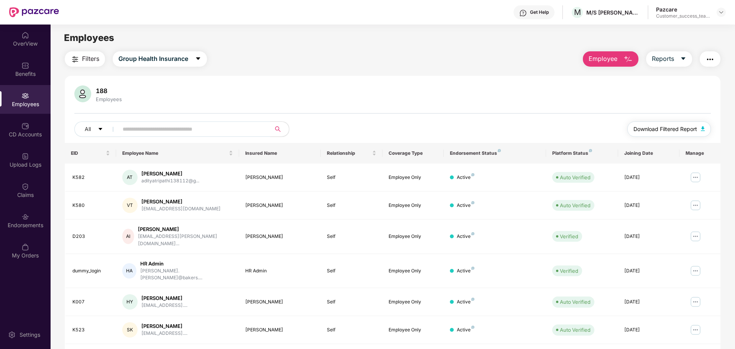
click at [641, 129] on span "Download Filtered Report" at bounding box center [665, 129] width 64 height 8
click at [695, 177] on img at bounding box center [695, 177] width 12 height 12
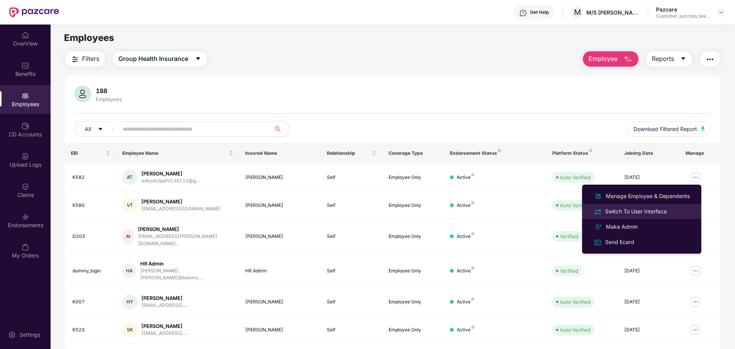
click at [654, 211] on div "Switch To User Interface" at bounding box center [635, 211] width 65 height 8
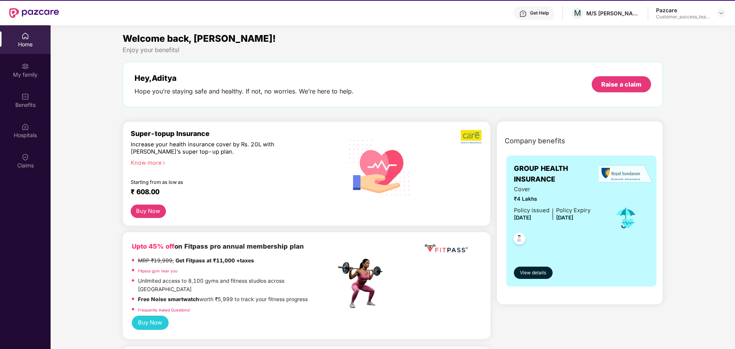
scroll to position [17, 0]
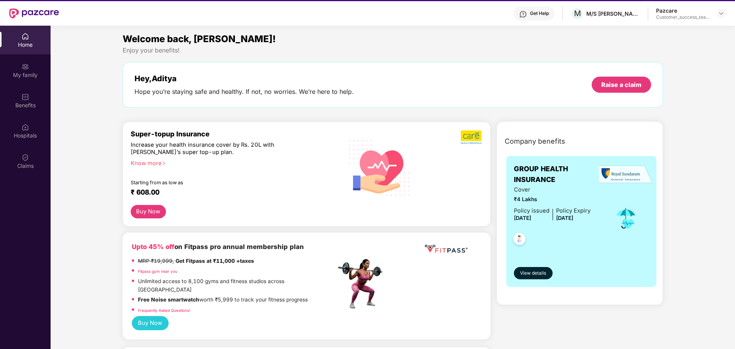
click at [544, 17] on div "Get Help" at bounding box center [533, 14] width 41 height 14
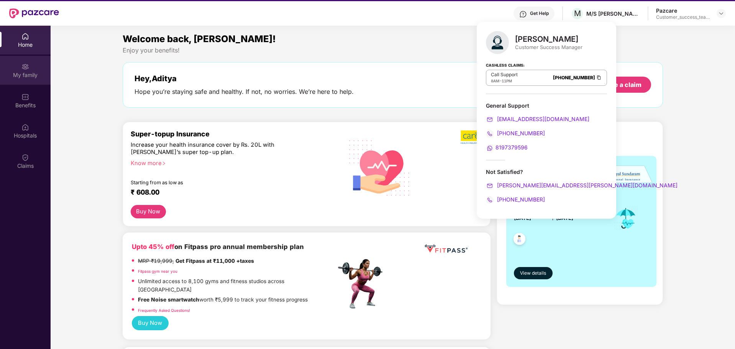
click at [28, 65] on img at bounding box center [25, 67] width 8 height 8
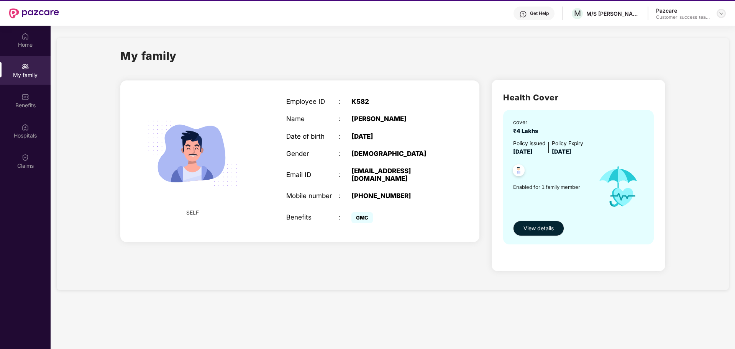
click at [723, 17] on div at bounding box center [720, 13] width 9 height 9
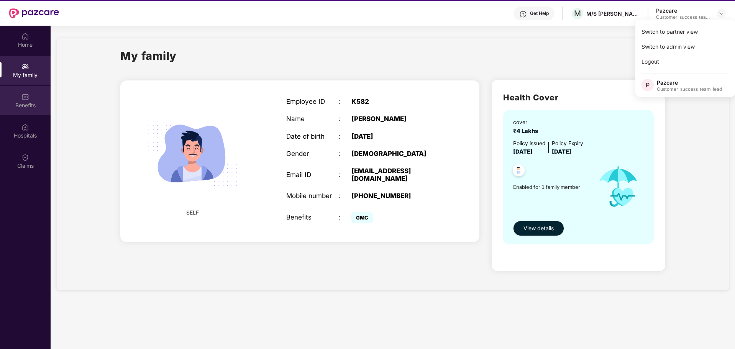
click at [20, 108] on div "Benefits" at bounding box center [25, 106] width 51 height 8
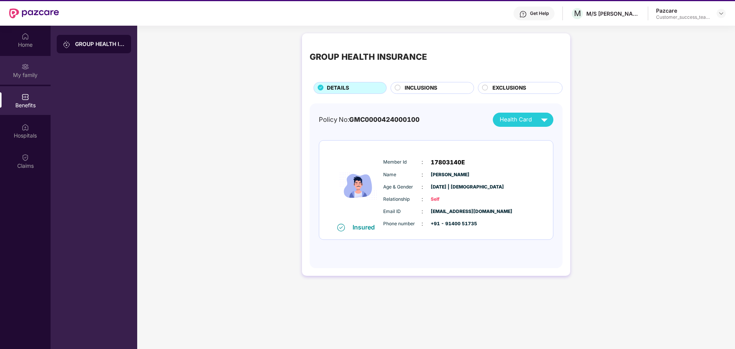
click at [22, 75] on div "My family" at bounding box center [25, 75] width 51 height 8
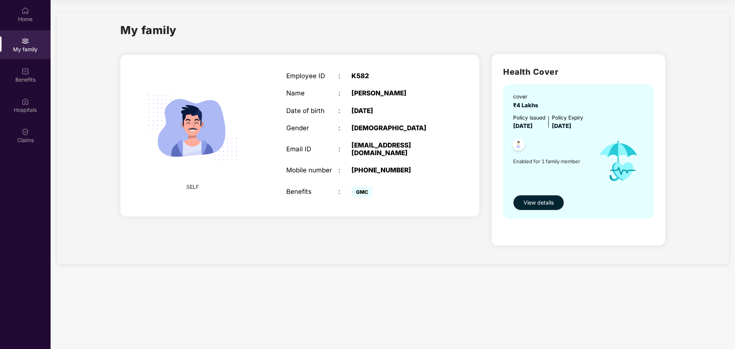
scroll to position [0, 0]
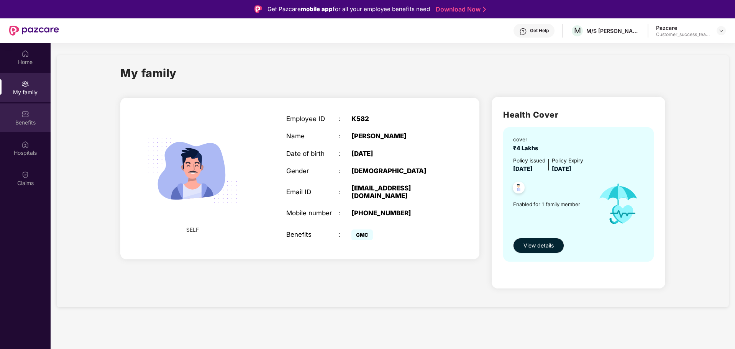
click at [32, 123] on div "Benefits" at bounding box center [25, 123] width 51 height 8
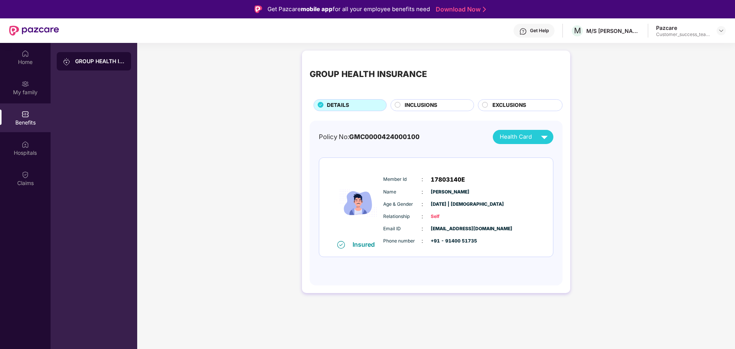
click at [414, 107] on span "INCLUSIONS" at bounding box center [421, 105] width 33 height 8
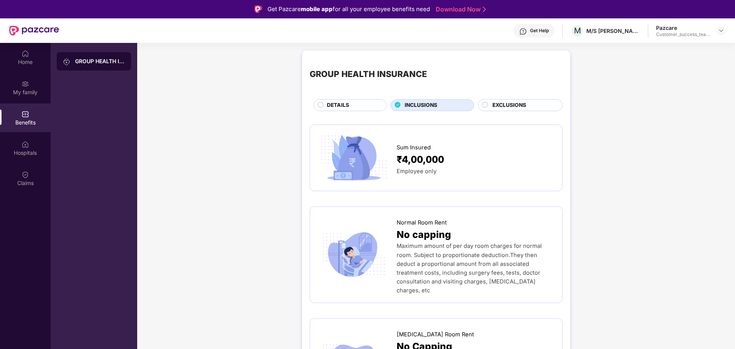
click at [501, 107] on span "EXCLUSIONS" at bounding box center [509, 105] width 34 height 8
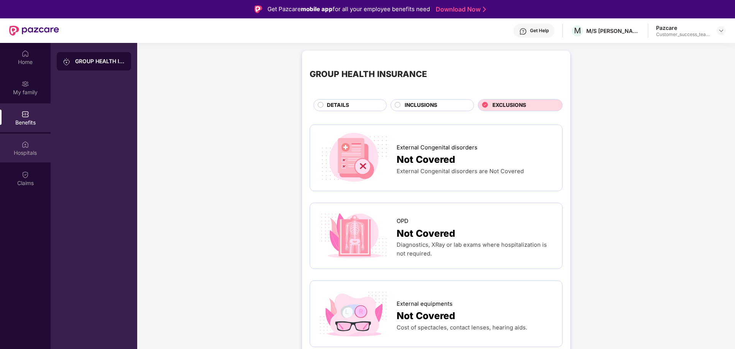
click at [28, 142] on img at bounding box center [25, 145] width 8 height 8
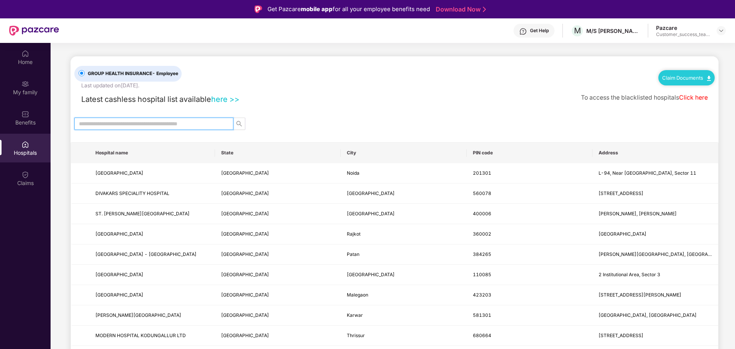
click at [129, 124] on input "text" at bounding box center [151, 124] width 144 height 8
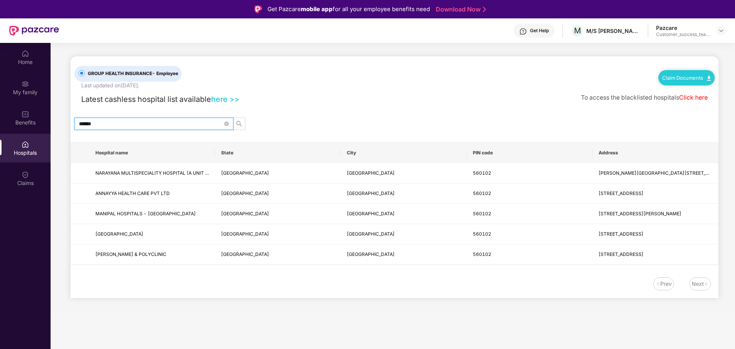
type input "******"
drag, startPoint x: 125, startPoint y: 87, endPoint x: 145, endPoint y: 85, distance: 20.7
click at [139, 85] on div "Last updated on 14 Sep 2025 ." at bounding box center [110, 86] width 58 height 8
click at [220, 101] on link "here >>" at bounding box center [225, 99] width 28 height 9
click at [28, 121] on div "Benefits" at bounding box center [25, 123] width 51 height 8
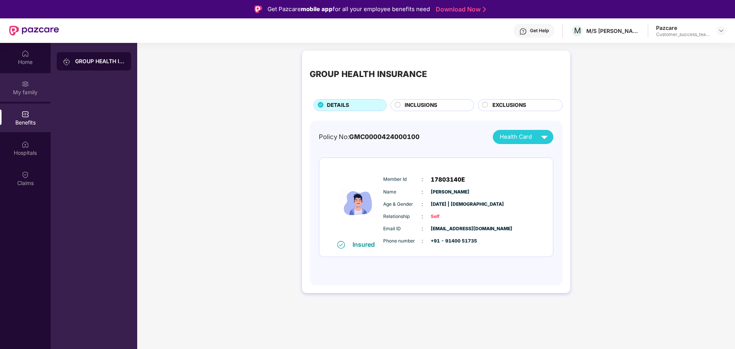
click at [38, 84] on div "My family" at bounding box center [25, 87] width 51 height 29
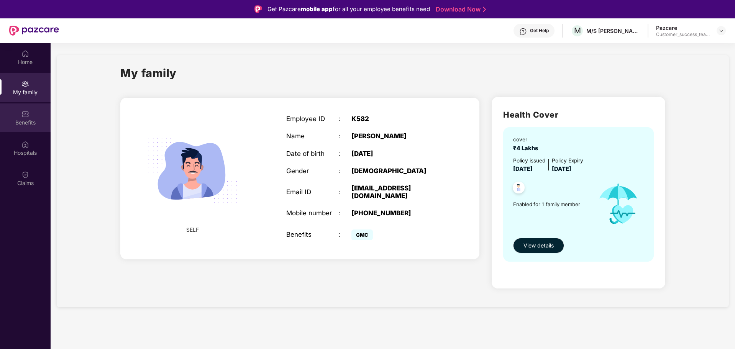
click at [37, 117] on div "Benefits" at bounding box center [25, 117] width 51 height 29
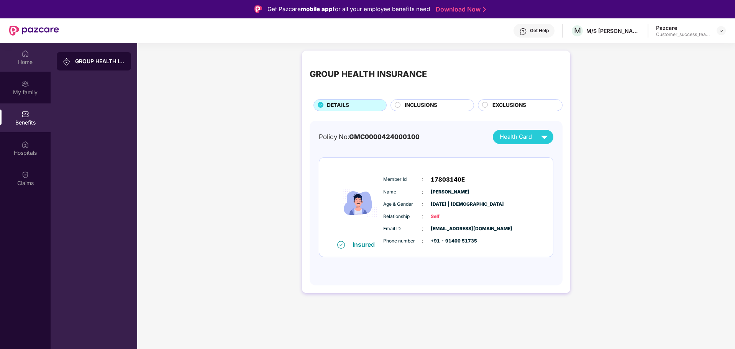
click at [23, 53] on img at bounding box center [25, 54] width 8 height 8
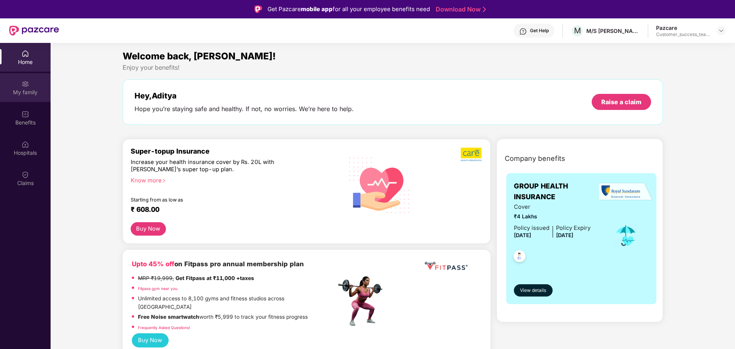
click at [30, 93] on div "My family" at bounding box center [25, 93] width 51 height 8
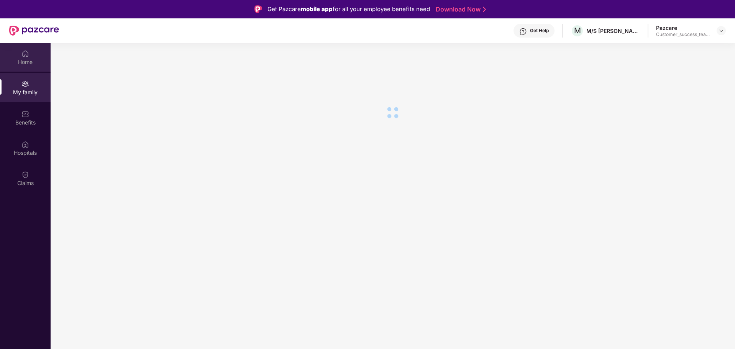
click at [30, 57] on div "Home" at bounding box center [25, 57] width 51 height 29
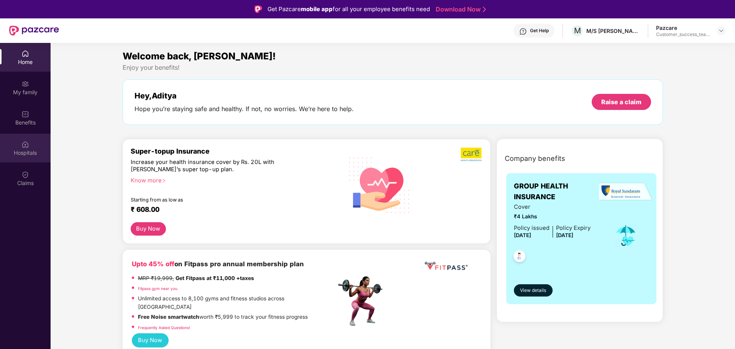
click at [29, 149] on div "Hospitals" at bounding box center [25, 153] width 51 height 8
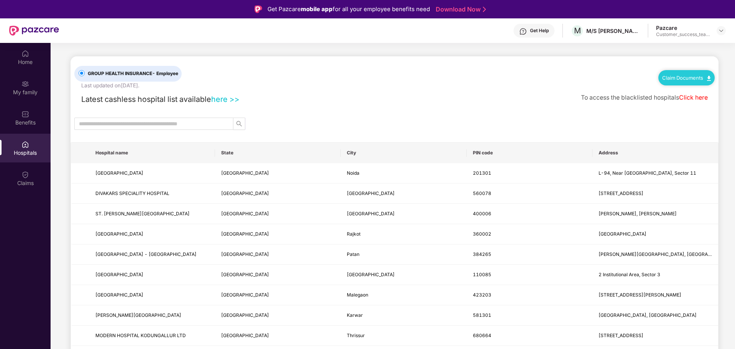
click at [695, 96] on link "Click here" at bounding box center [693, 97] width 29 height 7
click at [12, 180] on div "Claims" at bounding box center [25, 183] width 51 height 8
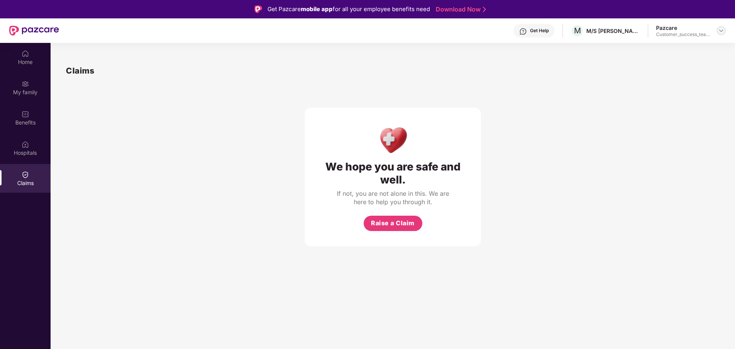
click at [720, 33] on img at bounding box center [721, 31] width 6 height 6
